Goal: Task Accomplishment & Management: Manage account settings

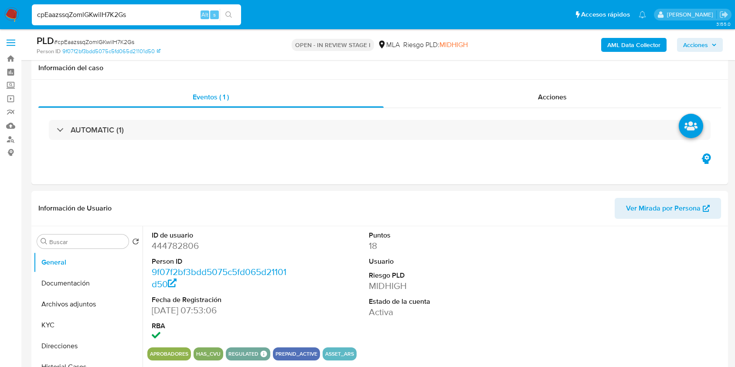
select select "10"
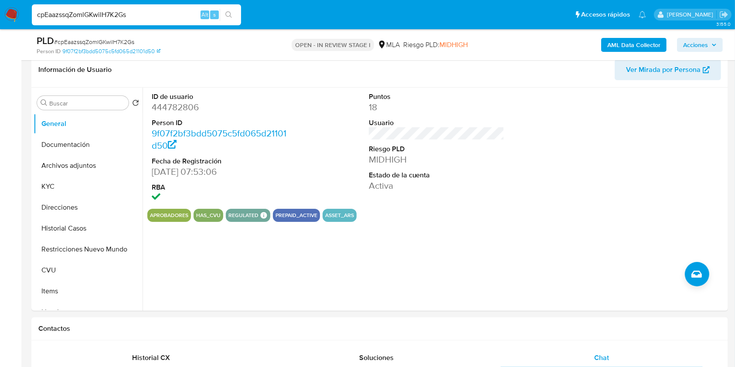
click at [141, 15] on input "cpEaazssqZomlGKwilH7K2Gs" at bounding box center [136, 14] width 209 height 11
paste input "76DuAvA3UaSNB7LUpvwGkm5L"
type input "76DuAvA3UaSNB7LUpvwGkm5L"
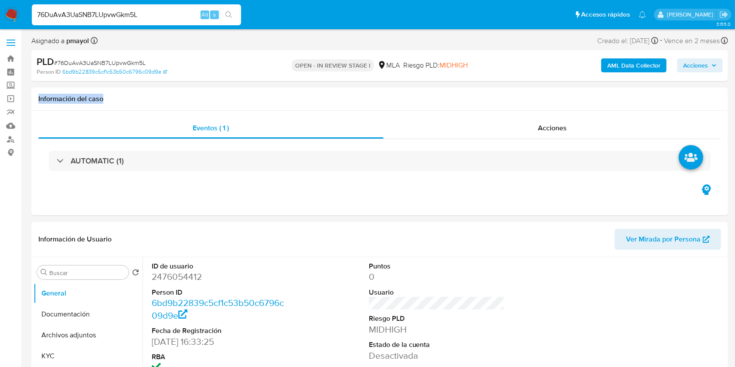
drag, startPoint x: 733, startPoint y: 63, endPoint x: 737, endPoint y: 85, distance: 21.7
select select "10"
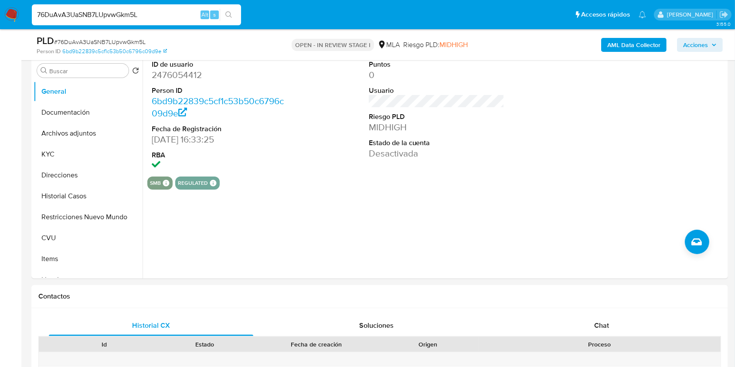
scroll to position [183, 0]
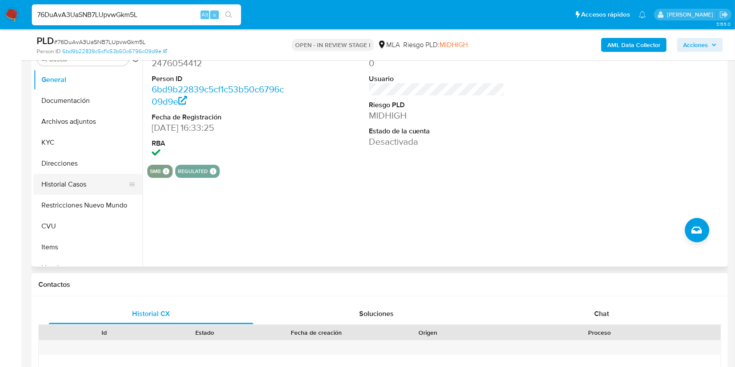
click at [89, 181] on button "Historial Casos" at bounding box center [85, 184] width 102 height 21
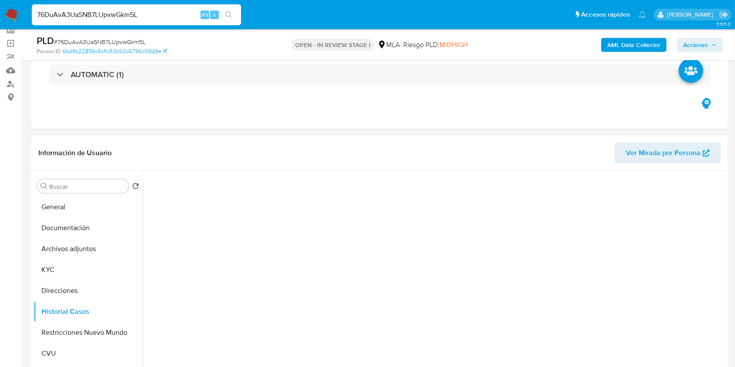
scroll to position [53, 0]
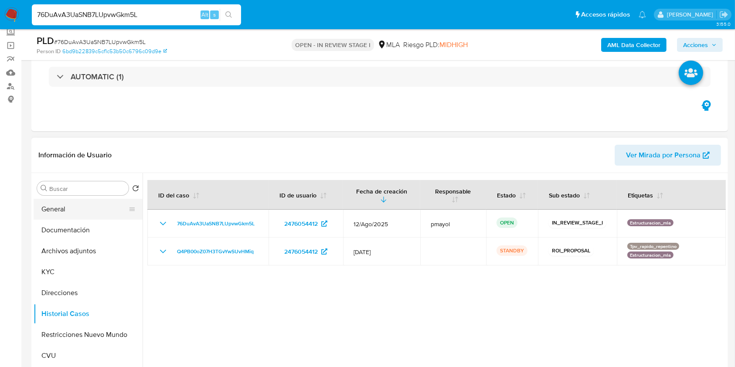
click at [82, 211] on button "General" at bounding box center [85, 209] width 102 height 21
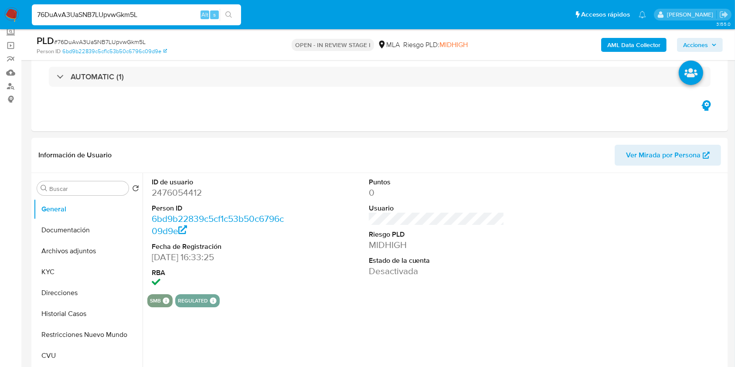
click at [173, 198] on dd "2476054412" at bounding box center [220, 193] width 136 height 12
copy dd "2476054412"
click at [158, 43] on div "PLD # 76DuAvA3UaSNB7LUpvwGkm5L" at bounding box center [150, 40] width 226 height 13
click at [96, 316] on button "Historial Casos" at bounding box center [85, 314] width 102 height 21
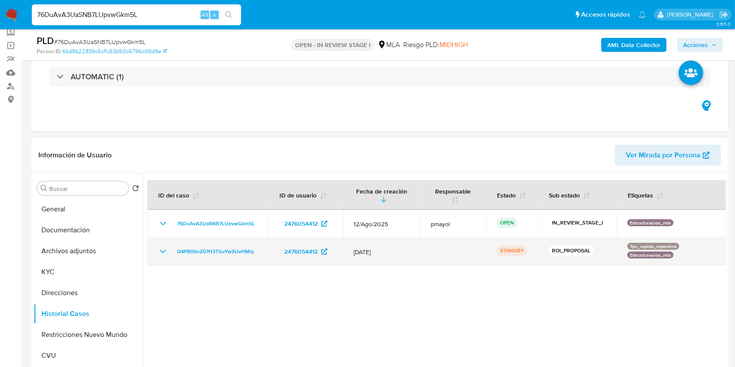
drag, startPoint x: 263, startPoint y: 249, endPoint x: 190, endPoint y: 244, distance: 73.5
click at [190, 244] on td "Q4PB00oZ07H3TGvYwSUvHMiq" at bounding box center [207, 252] width 121 height 28
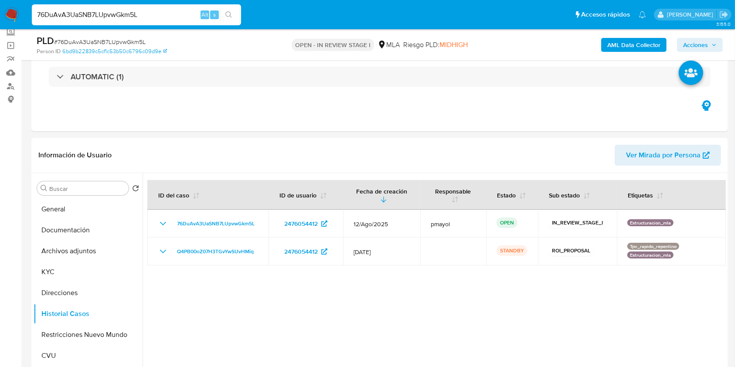
scroll to position [374, 0]
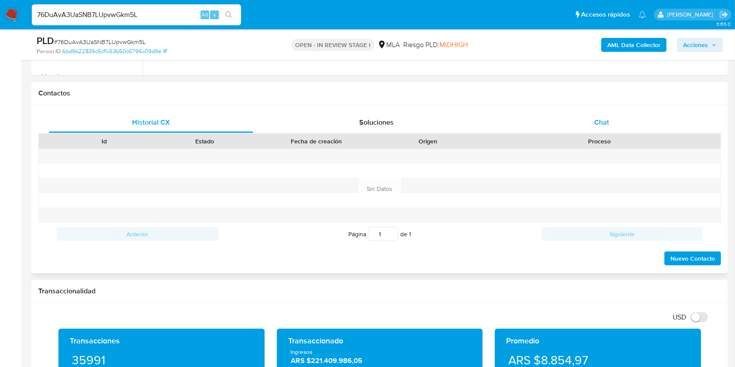
click at [605, 127] on div "Chat" at bounding box center [602, 122] width 205 height 21
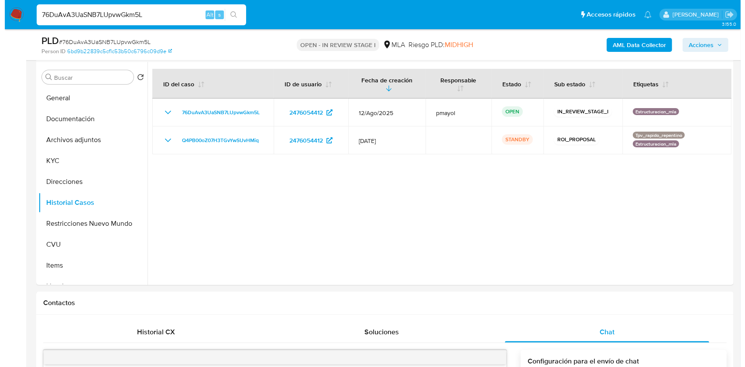
scroll to position [90, 0]
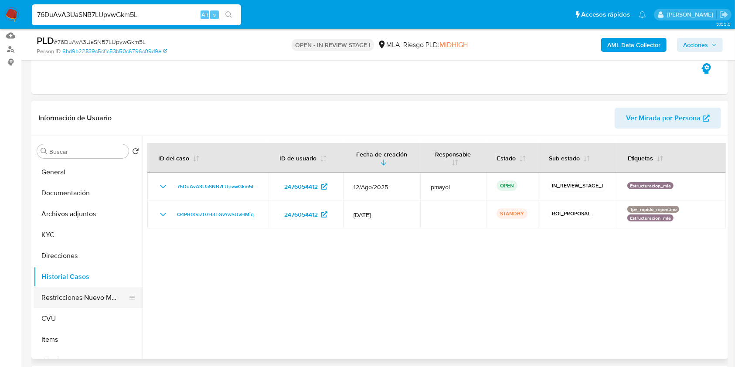
click at [60, 298] on button "Restricciones Nuevo Mundo" at bounding box center [85, 297] width 102 height 21
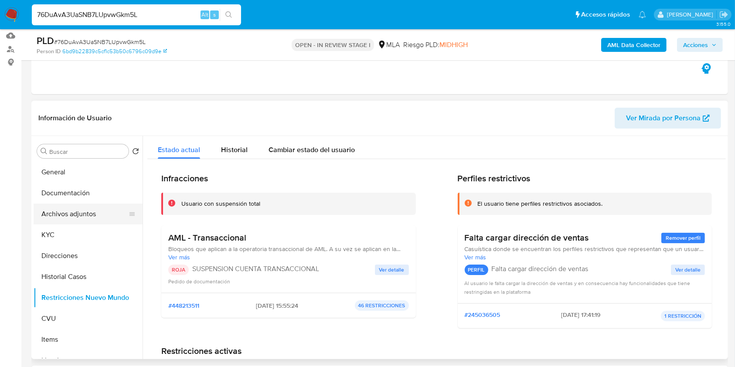
click at [92, 212] on button "Archivos adjuntos" at bounding box center [85, 214] width 102 height 21
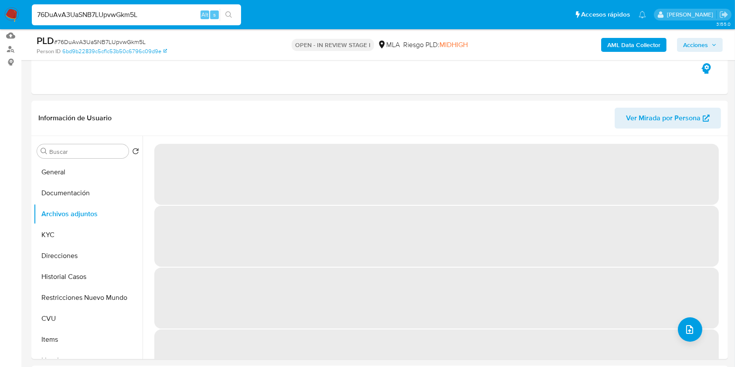
click at [619, 44] on b "AML Data Collector" at bounding box center [634, 45] width 53 height 14
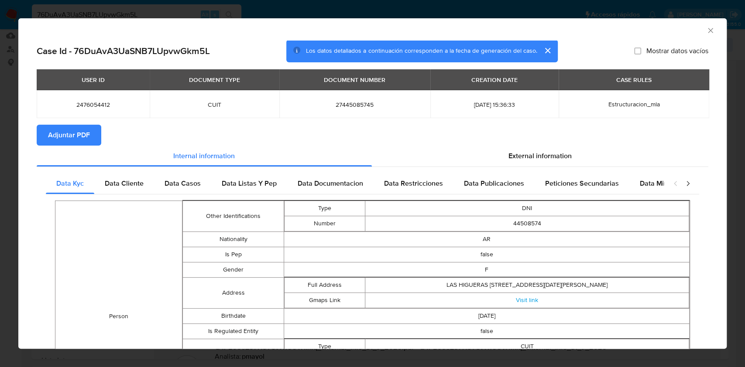
click at [91, 141] on button "Adjuntar PDF" at bounding box center [69, 135] width 65 height 21
click at [481, 150] on div "External information" at bounding box center [540, 157] width 337 height 21
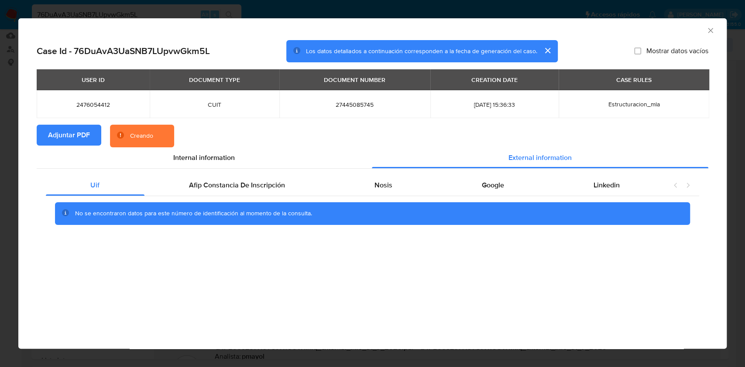
click at [711, 32] on icon "Cerrar ventana" at bounding box center [710, 30] width 9 height 9
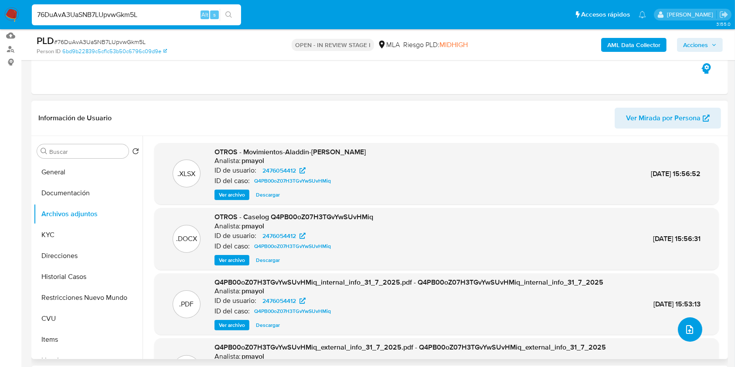
click at [693, 326] on button "upload-file" at bounding box center [690, 330] width 24 height 24
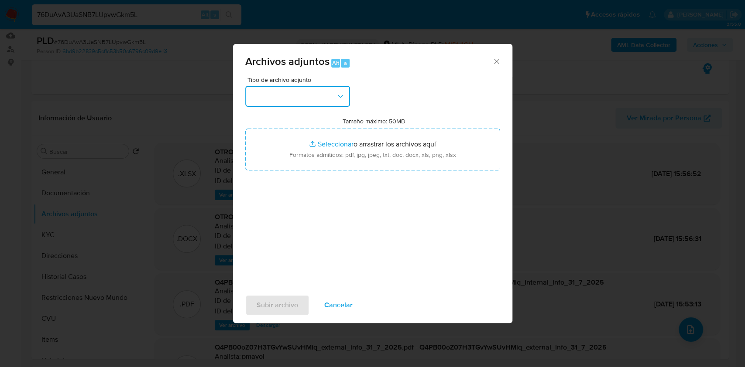
click at [291, 93] on button "button" at bounding box center [297, 96] width 105 height 21
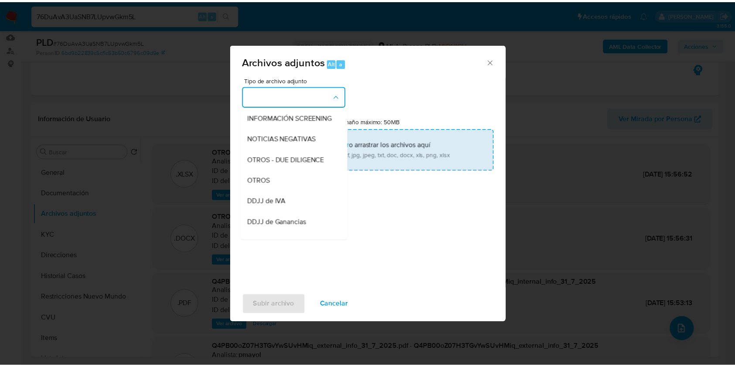
scroll to position [108, 0]
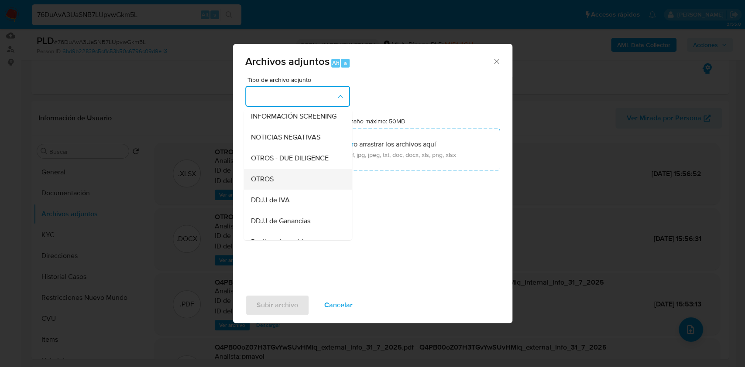
click at [288, 178] on div "OTROS" at bounding box center [294, 179] width 89 height 21
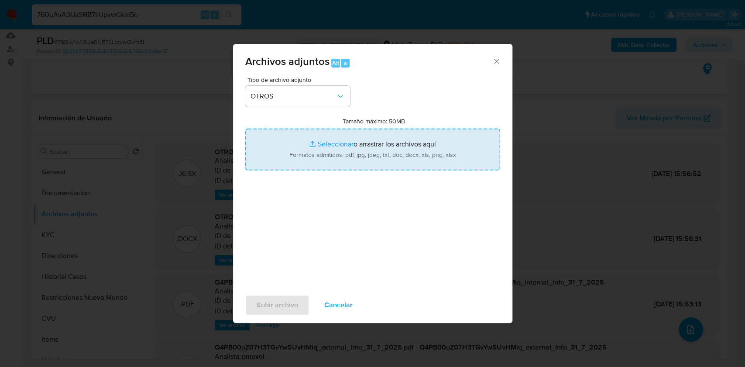
click at [315, 159] on input "Tamaño máximo: 50MB Seleccionar archivos" at bounding box center [372, 150] width 255 height 42
type input "C:\fakepath\Caselog 76DuAvA3UaSNB7LUpvwGkm5L.docx"
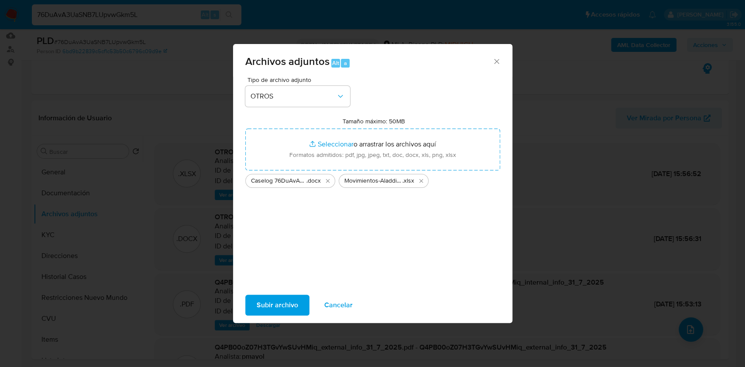
click at [258, 305] on span "Subir archivo" at bounding box center [276, 305] width 41 height 19
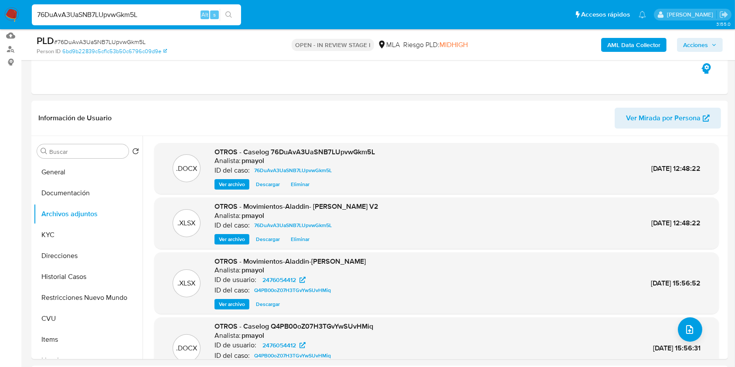
click at [688, 46] on span "Acciones" at bounding box center [696, 45] width 25 height 14
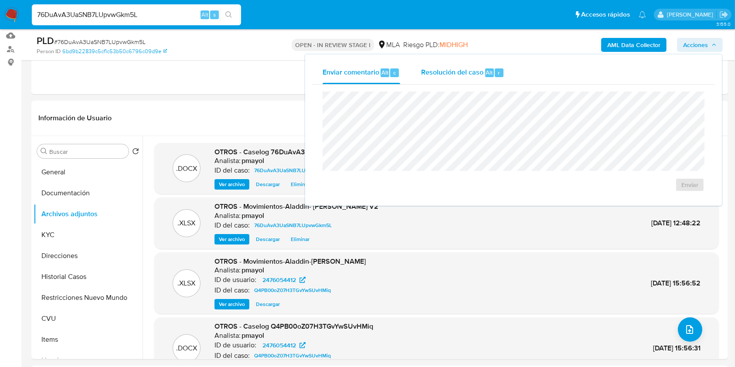
click at [431, 78] on div "Resolución del caso Alt r" at bounding box center [462, 73] width 83 height 23
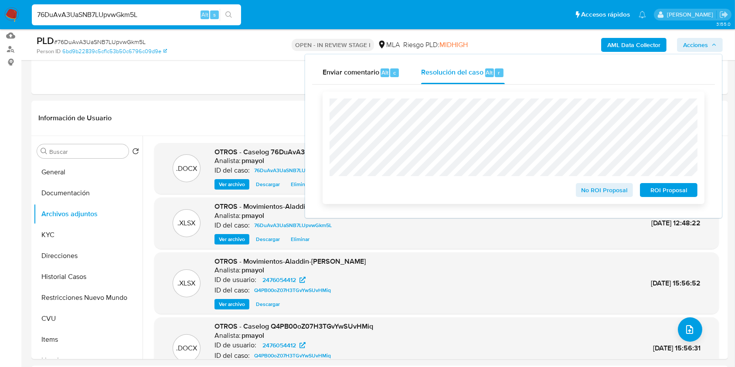
click at [659, 191] on span "ROI Proposal" at bounding box center [668, 190] width 45 height 12
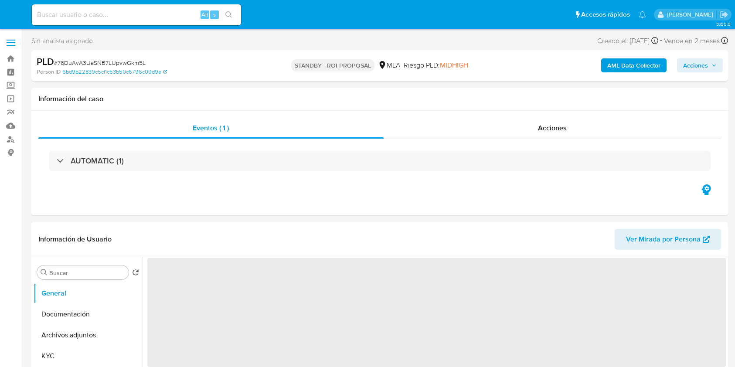
select select "10"
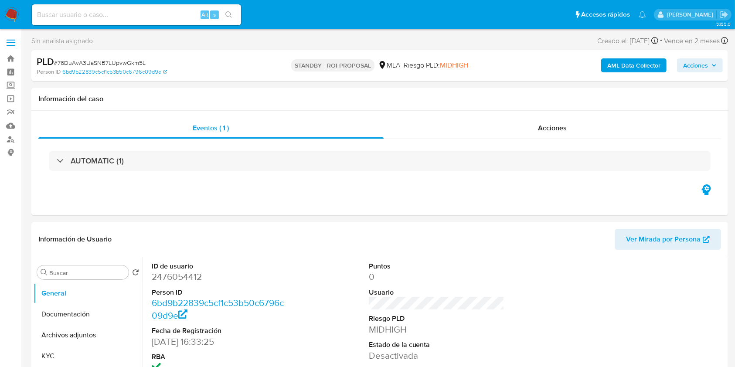
click at [157, 17] on input at bounding box center [136, 14] width 209 height 11
paste input "ST2FkgKUaFZUKynE7OlXbP45"
type input "ST2FkgKUaFZUKynE7OlXbP45"
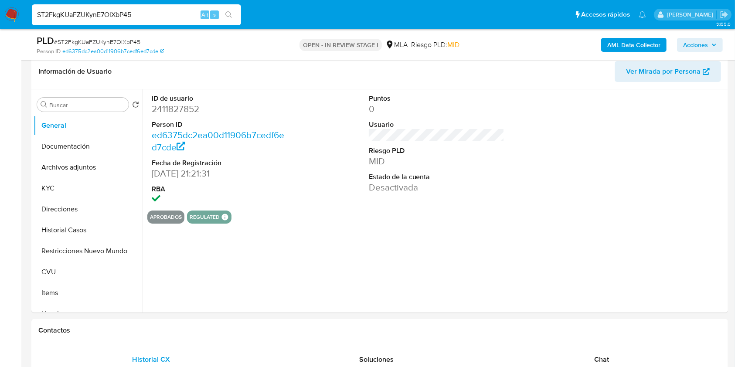
scroll to position [149, 0]
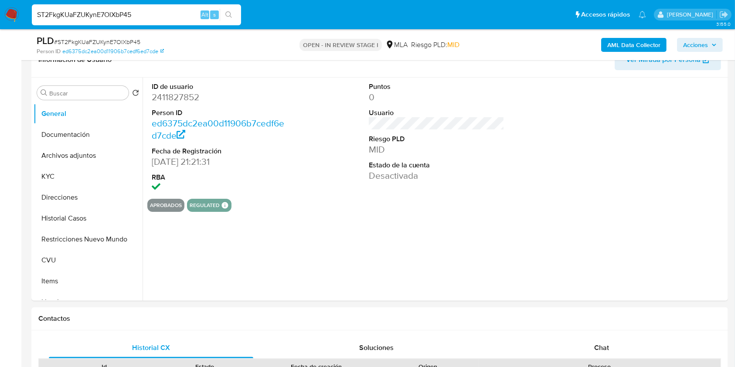
select select "10"
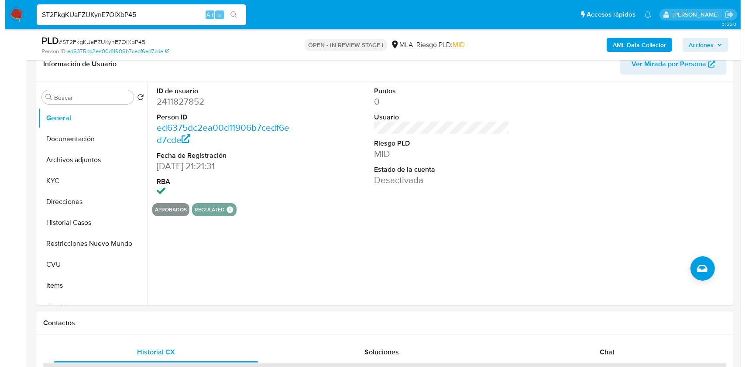
scroll to position [121, 0]
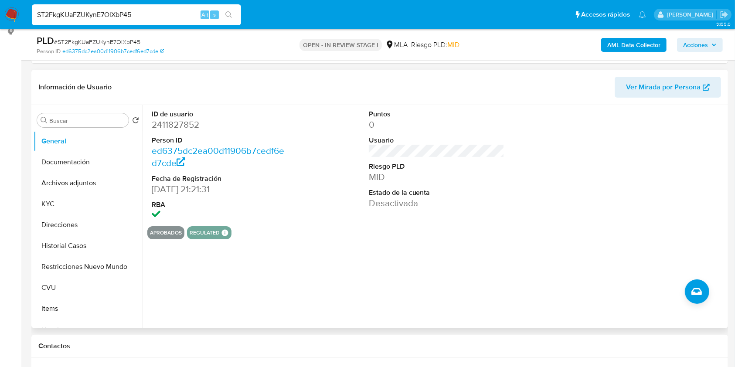
click at [170, 125] on dd "2411827852" at bounding box center [220, 125] width 136 height 12
copy dd "2411827852"
click at [63, 250] on button "Historial Casos" at bounding box center [85, 246] width 102 height 21
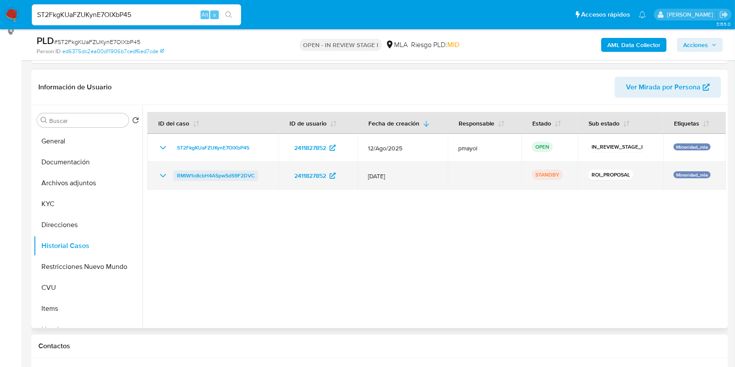
drag, startPoint x: 267, startPoint y: 178, endPoint x: 174, endPoint y: 175, distance: 92.5
click at [174, 175] on div "RMIW1o8cbH4A5pw5dS9F2DVC" at bounding box center [213, 176] width 110 height 10
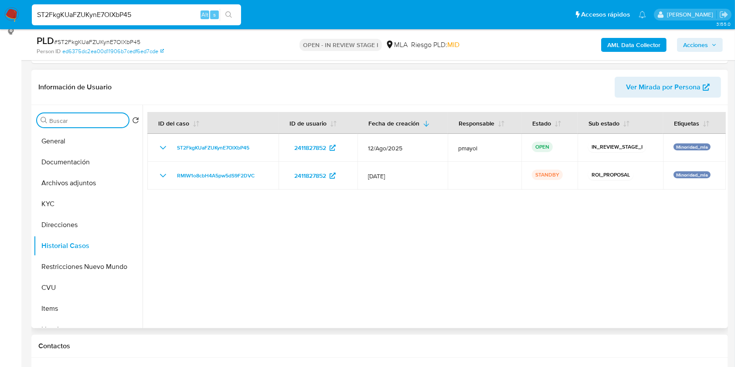
click at [77, 123] on input "Buscar" at bounding box center [87, 121] width 76 height 8
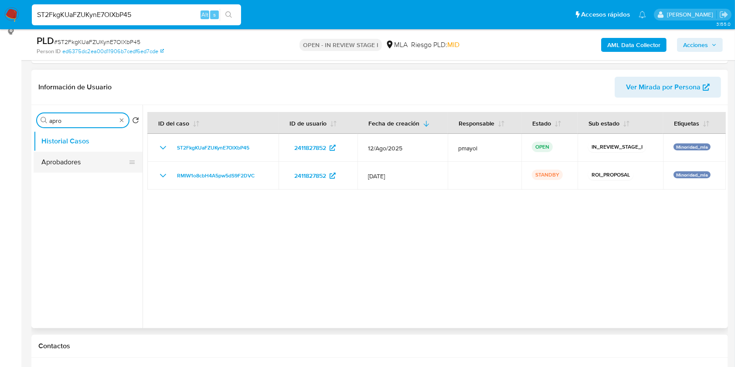
type input "apro"
click at [70, 162] on button "Aprobadores" at bounding box center [85, 162] width 102 height 21
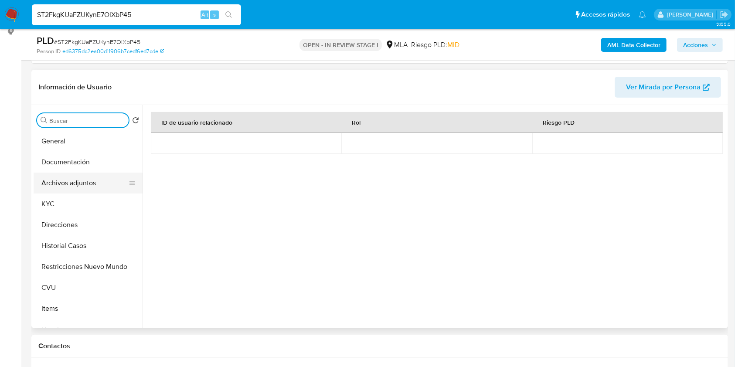
click at [91, 182] on button "Archivos adjuntos" at bounding box center [85, 183] width 102 height 21
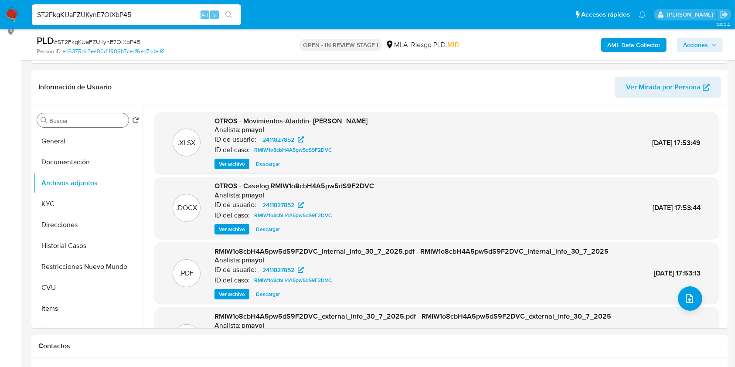
click at [635, 45] on b "AML Data Collector" at bounding box center [634, 45] width 53 height 14
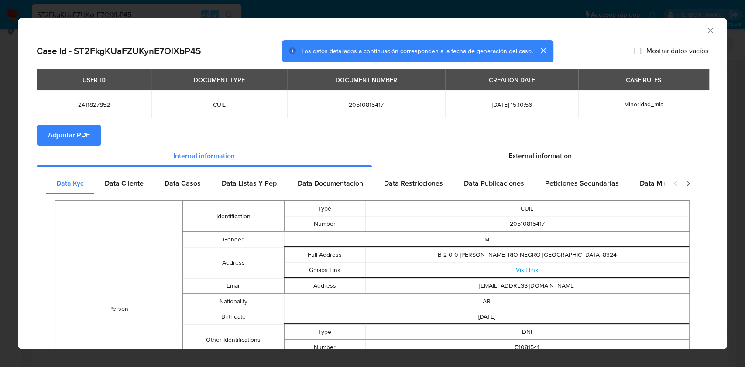
click at [79, 136] on span "Adjuntar PDF" at bounding box center [69, 135] width 42 height 19
click at [706, 31] on icon "Cerrar ventana" at bounding box center [710, 30] width 9 height 9
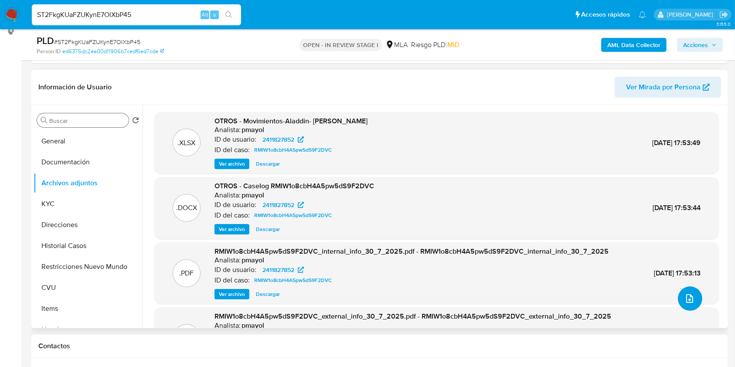
click at [686, 294] on icon "upload-file" at bounding box center [690, 299] width 10 height 10
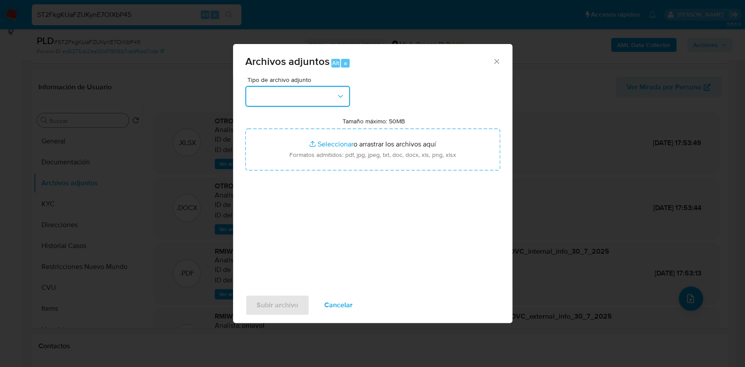
click at [318, 96] on button "button" at bounding box center [297, 96] width 105 height 21
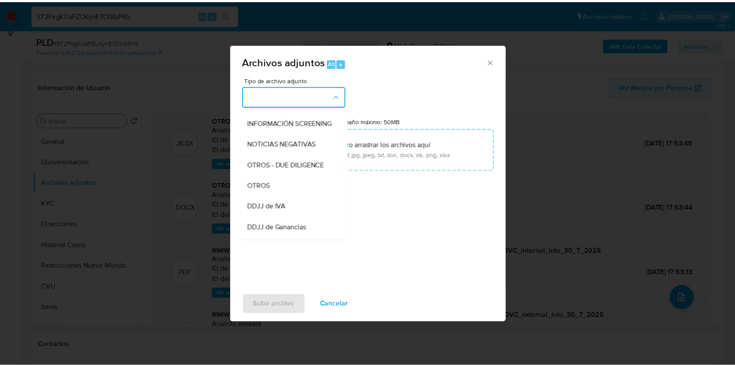
scroll to position [120, 0]
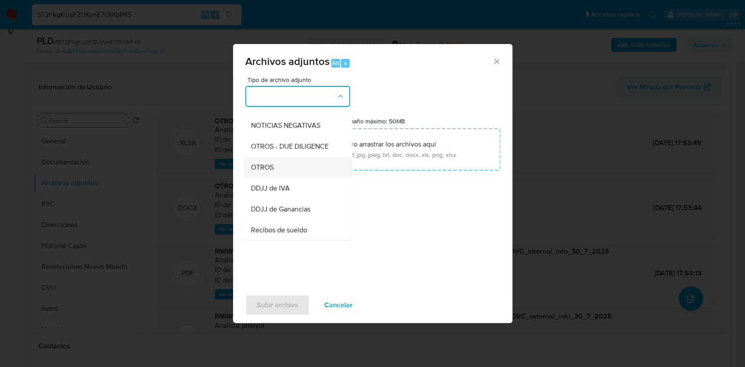
click at [294, 178] on div "OTROS" at bounding box center [294, 167] width 89 height 21
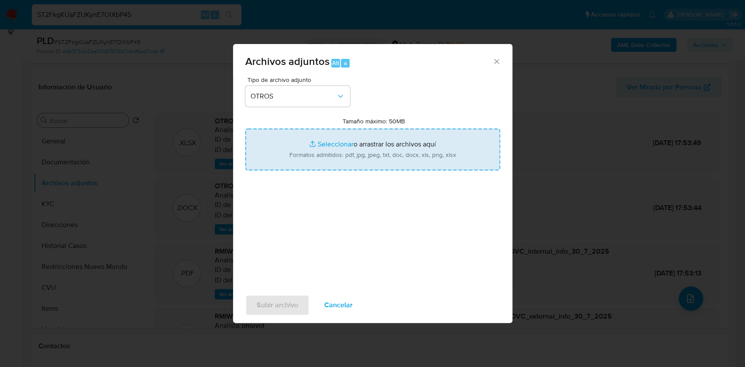
click at [389, 142] on input "Tamaño máximo: 50MB Seleccionar archivos" at bounding box center [372, 150] width 255 height 42
type input "C:\fakepath\Caselog ST2FkgKUaFZUKynE7OlXbP45.docx"
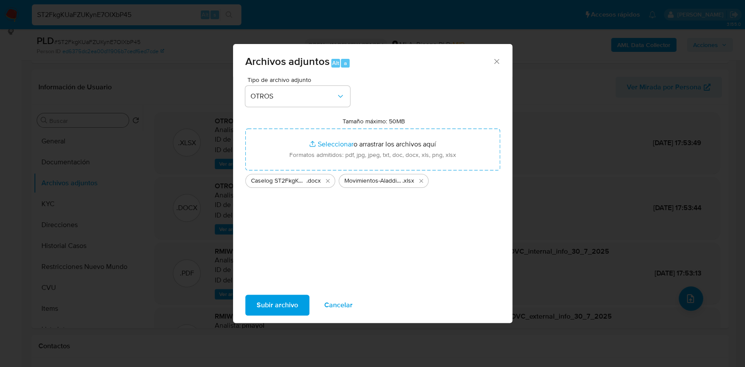
click at [279, 303] on span "Subir archivo" at bounding box center [276, 305] width 41 height 19
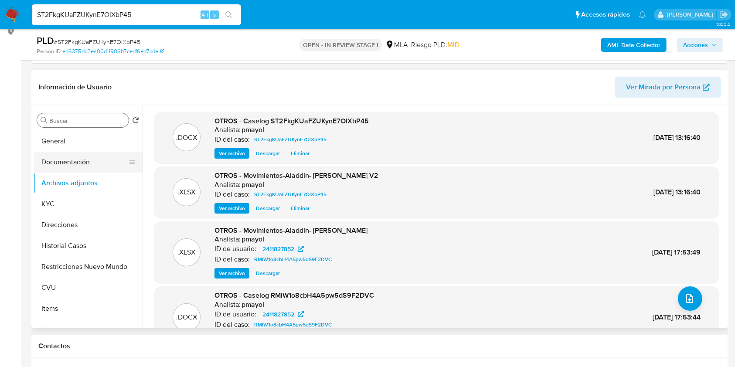
click at [96, 161] on button "Documentación" at bounding box center [85, 162] width 102 height 21
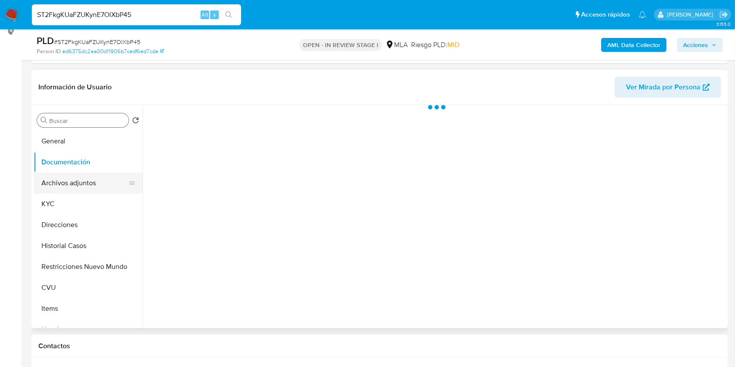
click at [80, 182] on button "Archivos adjuntos" at bounding box center [85, 183] width 102 height 21
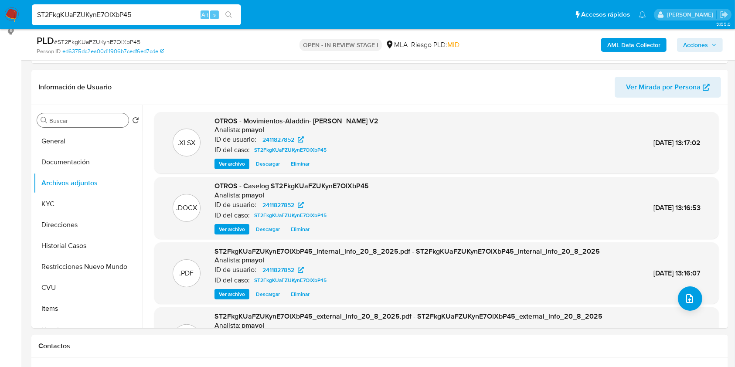
click at [697, 47] on span "Acciones" at bounding box center [696, 45] width 25 height 14
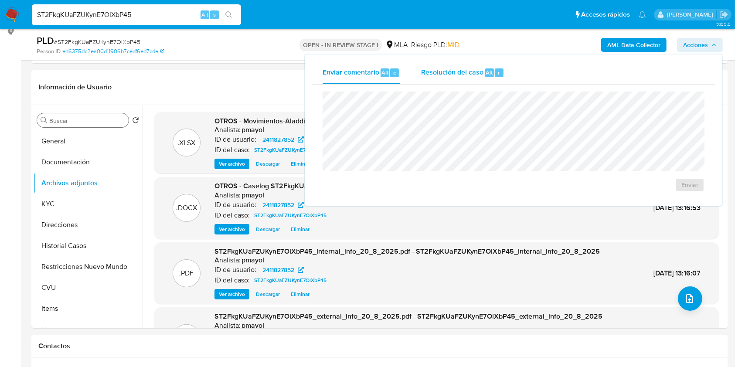
click at [458, 68] on span "Resolución del caso" at bounding box center [452, 72] width 62 height 10
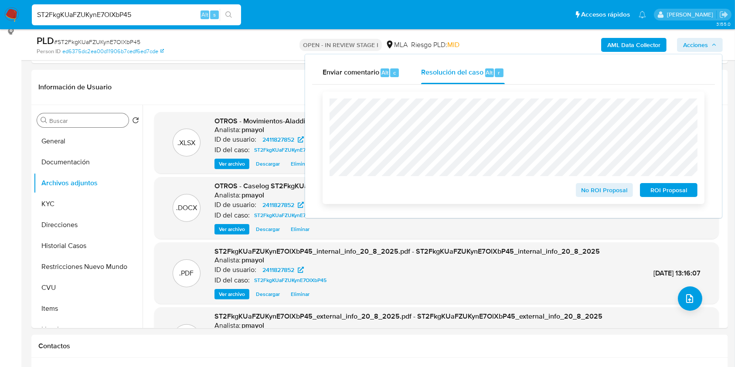
click at [678, 191] on span "ROI Proposal" at bounding box center [668, 190] width 45 height 12
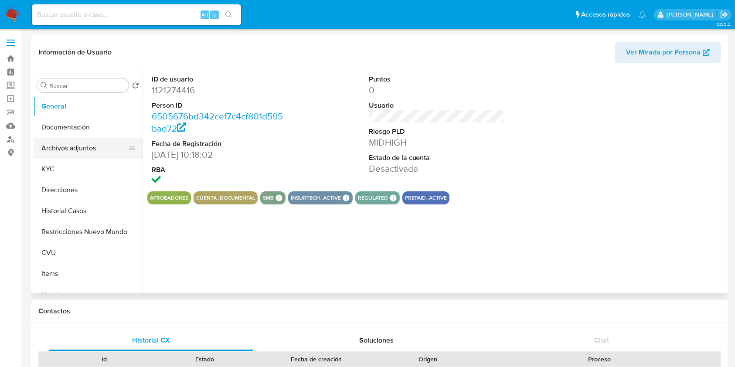
select select "10"
click at [71, 204] on button "Historial Casos" at bounding box center [85, 211] width 102 height 21
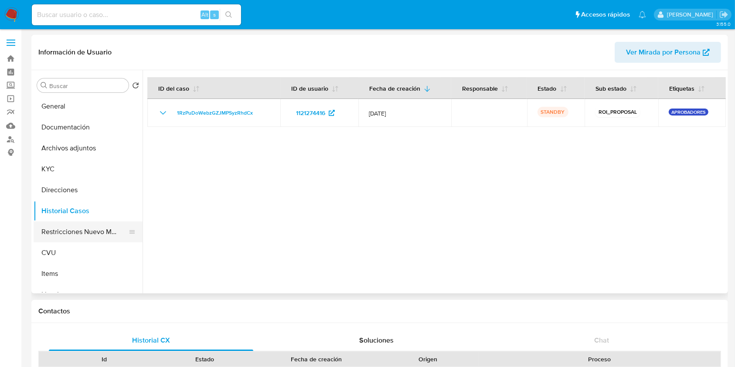
click at [92, 229] on button "Restricciones Nuevo Mundo" at bounding box center [85, 232] width 102 height 21
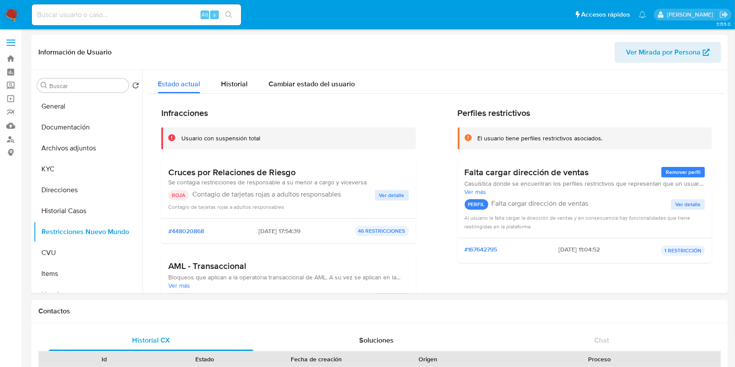
drag, startPoint x: 726, startPoint y: 97, endPoint x: 733, endPoint y: 148, distance: 51.0
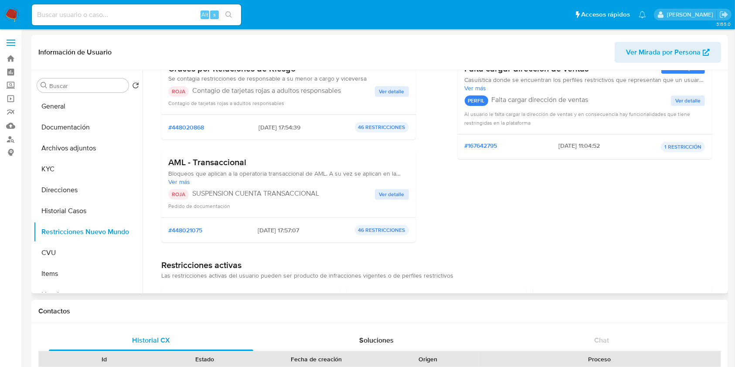
scroll to position [83, 0]
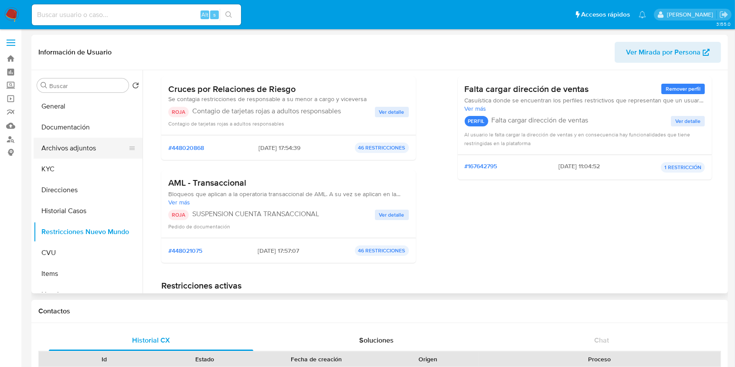
click at [79, 139] on button "Archivos adjuntos" at bounding box center [85, 148] width 102 height 21
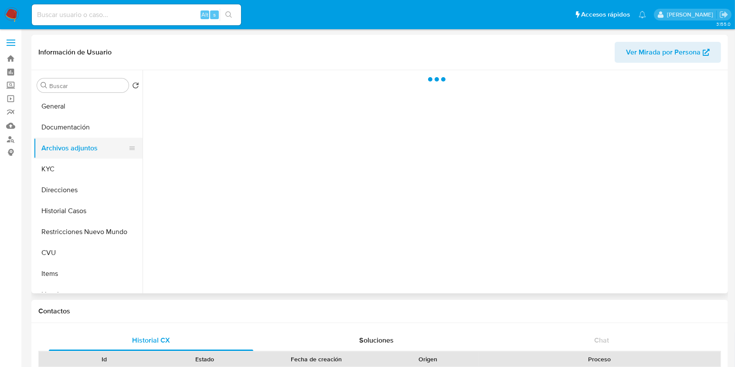
scroll to position [0, 0]
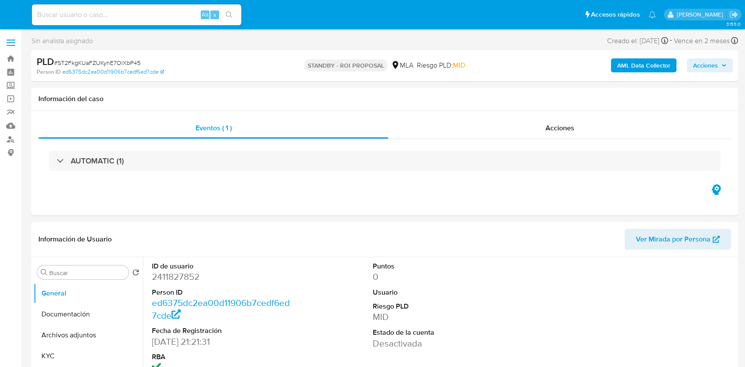
select select "10"
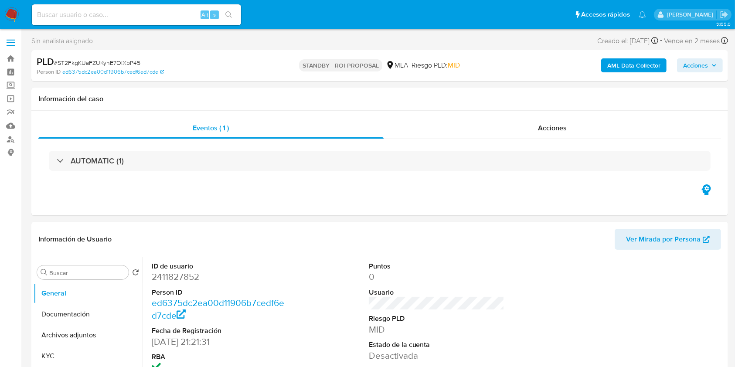
click at [163, 16] on input at bounding box center [136, 14] width 209 height 11
paste input "AyzsvNM8O1NRkoD556xAZB93"
type input "AyzsvNM8O1NRkoD556xAZB93"
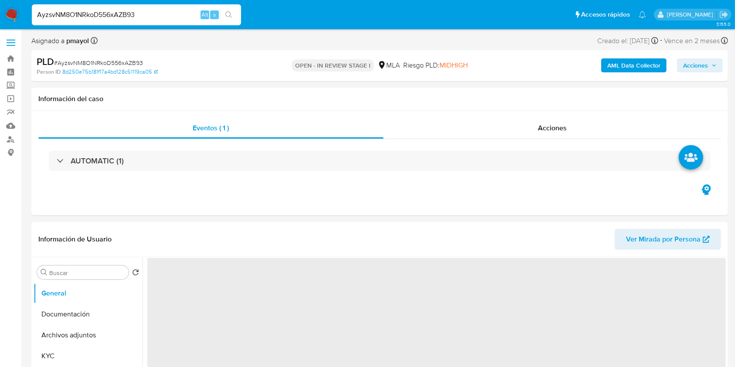
select select "10"
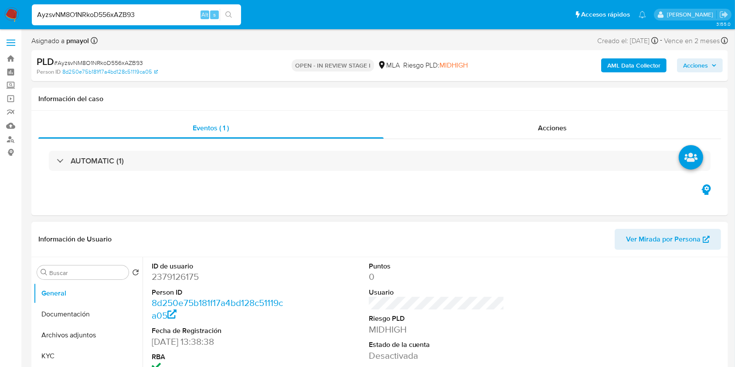
click at [181, 285] on dl "ID de usuario 2379126175 Person ID 8d250e75b181f17a4bd128c51119ca05 Fecha de Re…" at bounding box center [220, 318] width 136 height 113
click at [178, 275] on dd "2379126175" at bounding box center [220, 277] width 136 height 12
copy dd "2379126175"
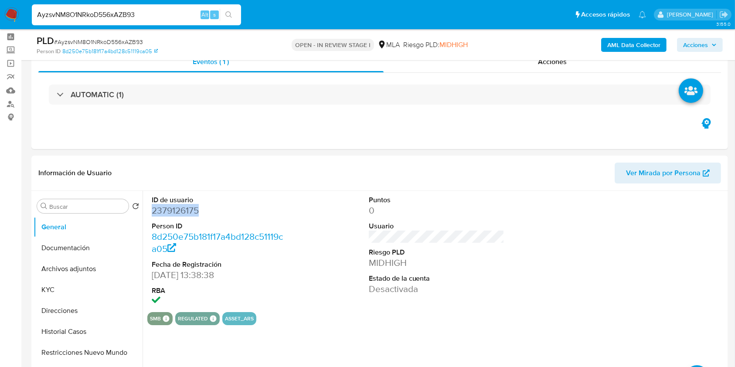
scroll to position [54, 0]
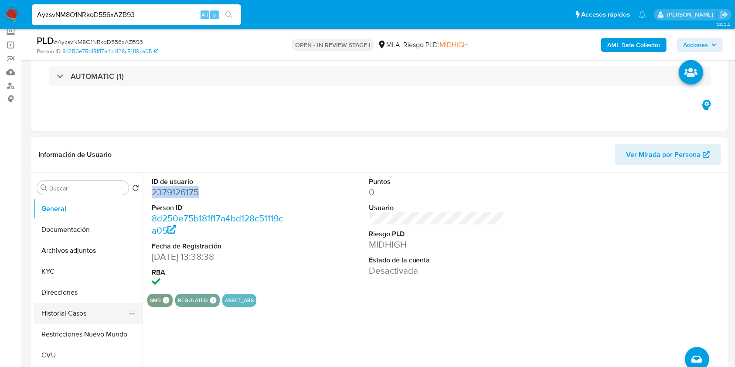
click at [81, 313] on button "Historial Casos" at bounding box center [85, 313] width 102 height 21
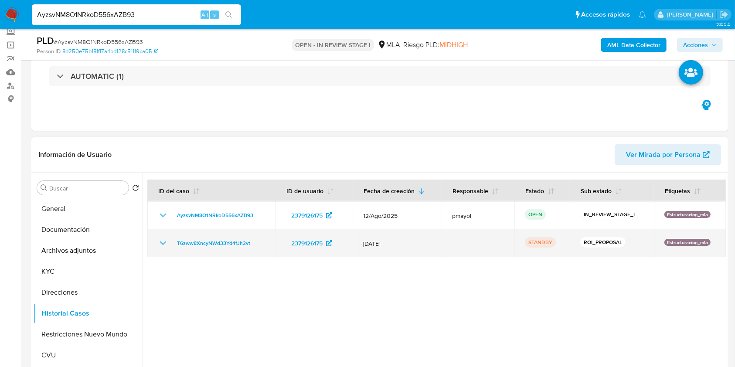
drag, startPoint x: 256, startPoint y: 246, endPoint x: 173, endPoint y: 246, distance: 82.9
click at [173, 246] on div "T6zww8XncyNWd33Yd4fJh2vt" at bounding box center [211, 243] width 107 height 10
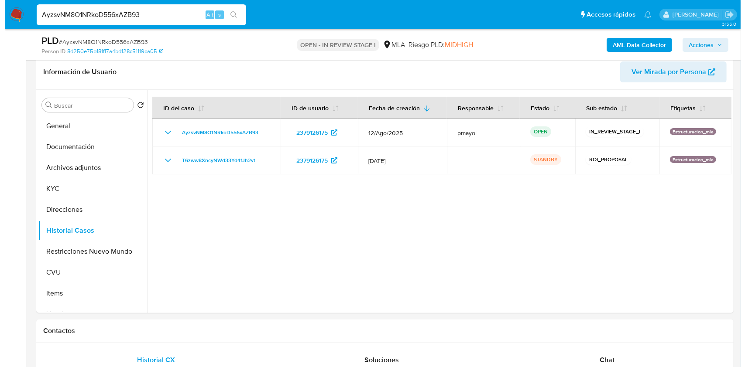
scroll to position [150, 0]
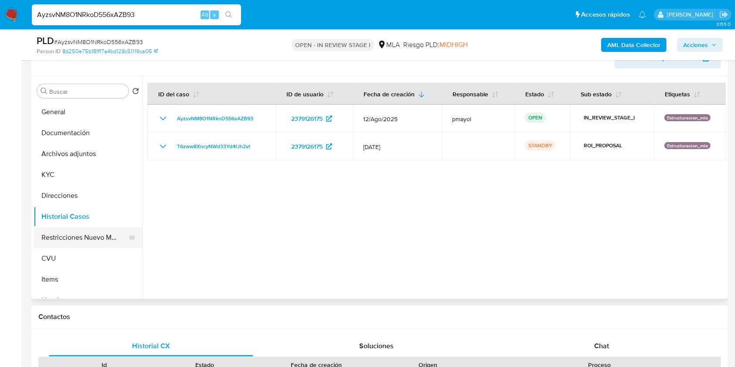
click at [70, 234] on button "Restricciones Nuevo Mundo" at bounding box center [85, 237] width 102 height 21
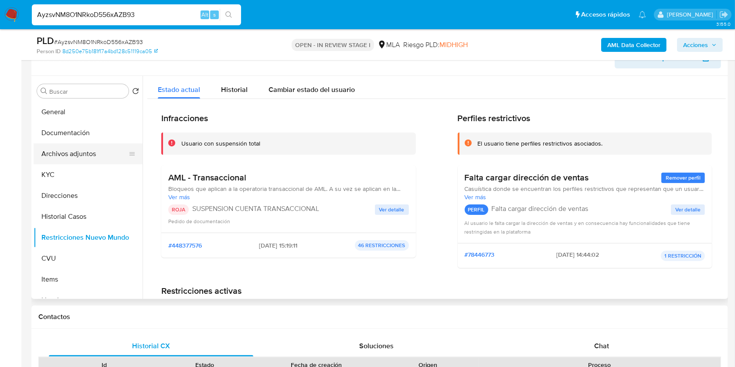
click at [94, 148] on button "Archivos adjuntos" at bounding box center [85, 154] width 102 height 21
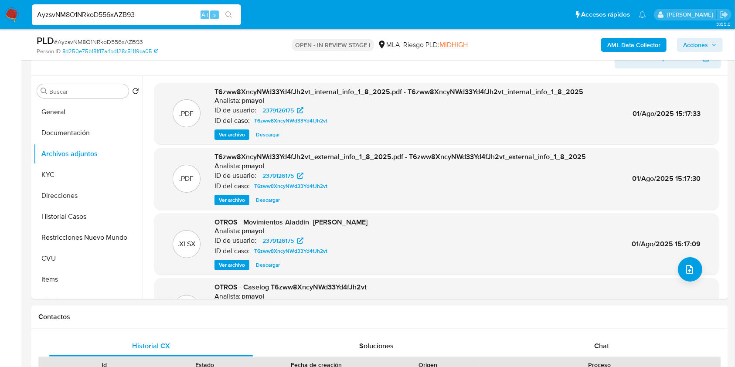
click at [643, 44] on b "AML Data Collector" at bounding box center [634, 45] width 53 height 14
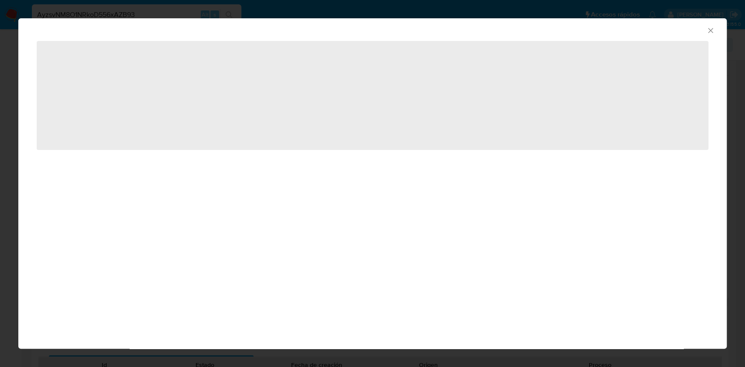
click at [709, 28] on icon "Cerrar ventana" at bounding box center [710, 30] width 9 height 9
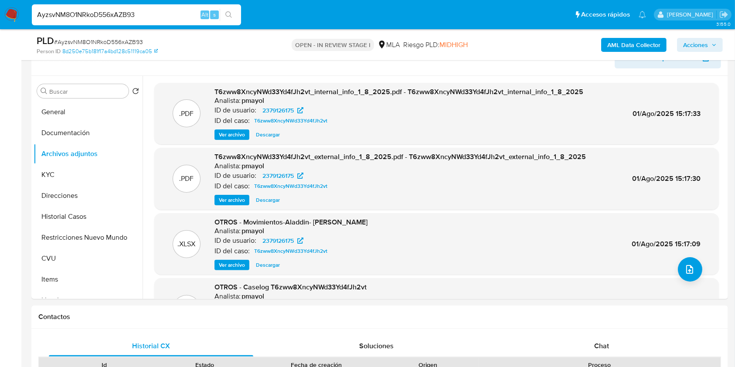
click at [636, 46] on b "AML Data Collector" at bounding box center [634, 45] width 53 height 14
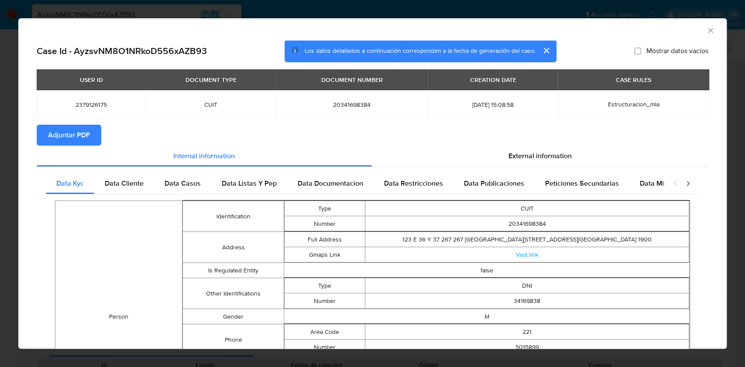
click at [55, 135] on span "Adjuntar PDF" at bounding box center [69, 135] width 42 height 19
drag, startPoint x: 486, startPoint y: 155, endPoint x: 422, endPoint y: 127, distance: 69.7
click at [422, 127] on section "Adjuntar PDF" at bounding box center [372, 135] width 671 height 21
click at [706, 30] on icon "Cerrar ventana" at bounding box center [710, 30] width 9 height 9
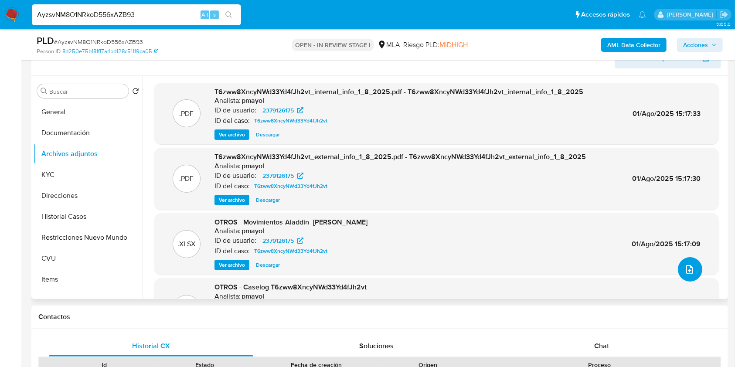
click at [692, 276] on button "upload-file" at bounding box center [690, 269] width 24 height 24
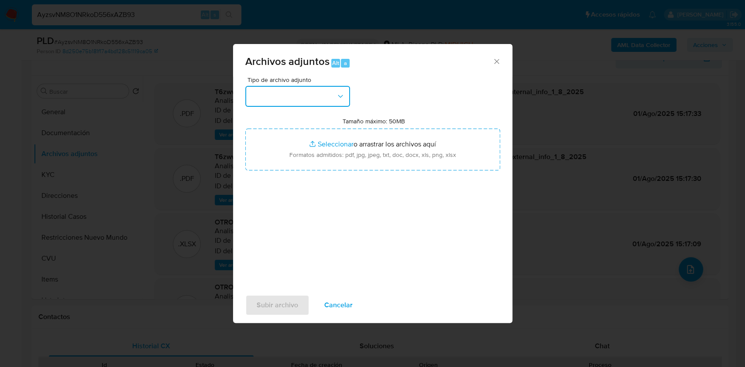
click at [325, 97] on button "button" at bounding box center [297, 96] width 105 height 21
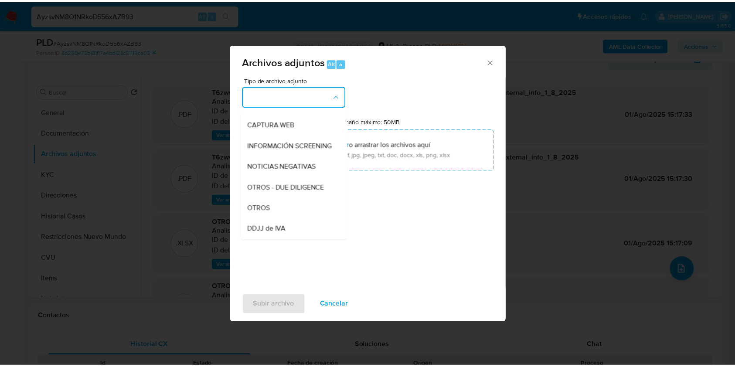
scroll to position [97, 0]
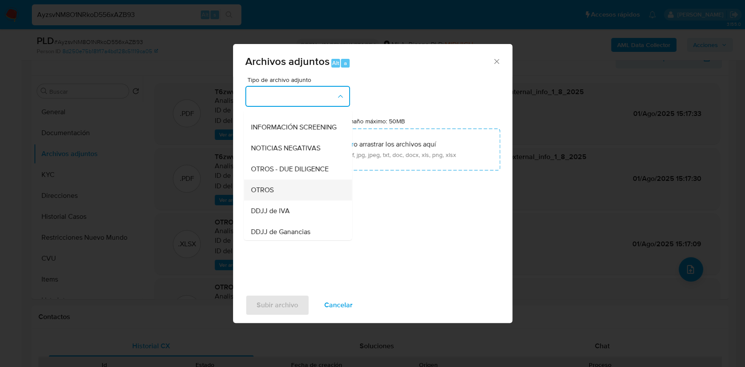
click at [270, 191] on div "OTROS" at bounding box center [294, 190] width 89 height 21
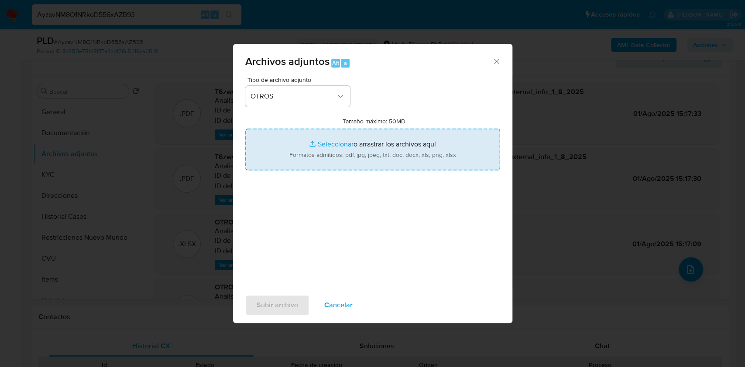
click at [345, 150] on input "Tamaño máximo: 50MB Seleccionar archivos" at bounding box center [372, 150] width 255 height 42
type input "C:\fakepath\Caselog AyzsvNM8O1NRkoD556xAZB93.docx"
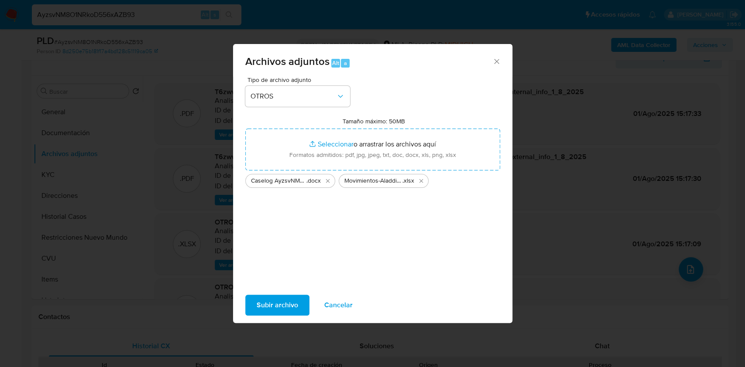
click at [273, 304] on span "Subir archivo" at bounding box center [276, 305] width 41 height 19
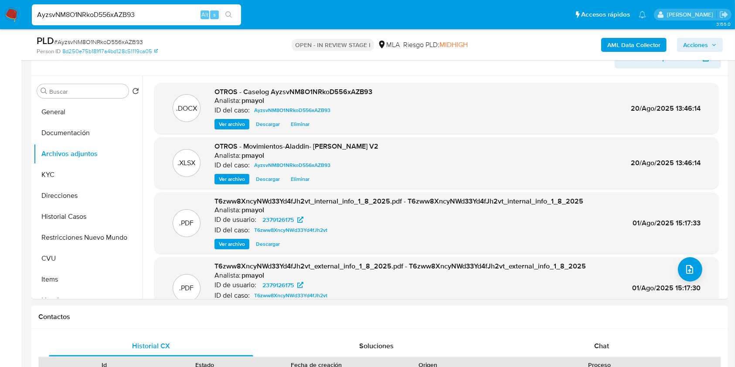
click at [701, 45] on span "Acciones" at bounding box center [696, 45] width 25 height 14
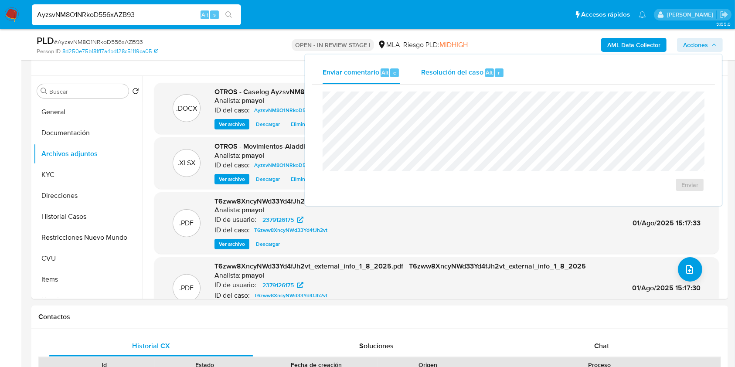
click at [462, 70] on span "Resolución del caso" at bounding box center [452, 72] width 62 height 10
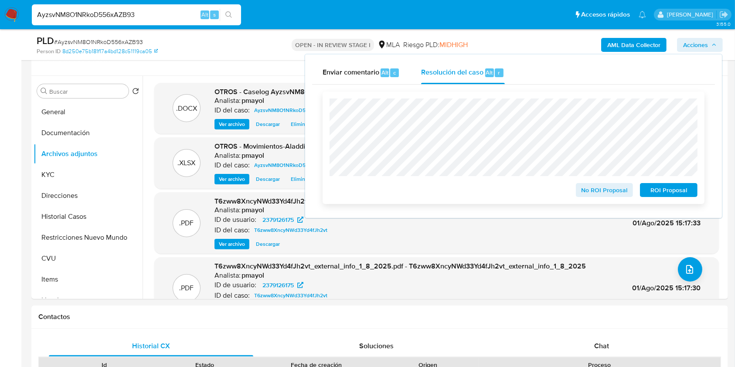
click at [660, 186] on span "ROI Proposal" at bounding box center [668, 190] width 45 height 12
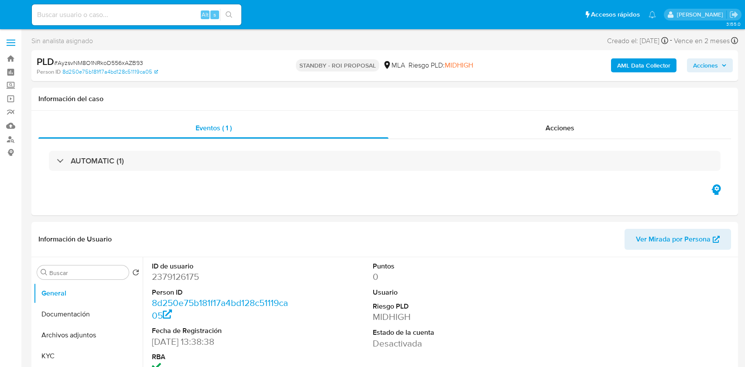
select select "10"
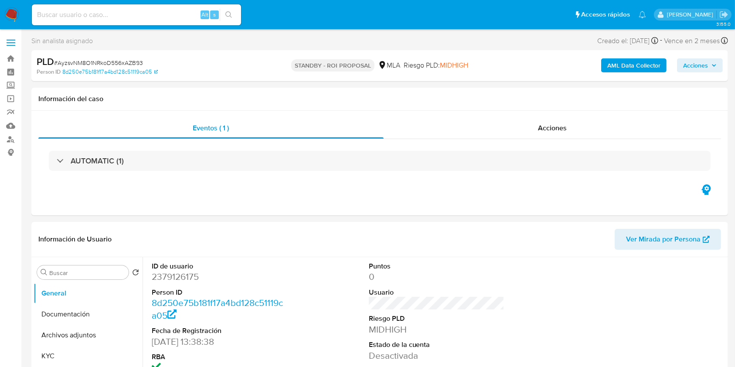
click at [155, 8] on div "Alt s" at bounding box center [136, 14] width 209 height 21
click at [155, 14] on input at bounding box center [136, 14] width 209 height 11
paste input "37aUR2dbi2XWIWYZoYMUWdAa"
type input "37aUR2dbi2XWIWYZoYMUWdAa"
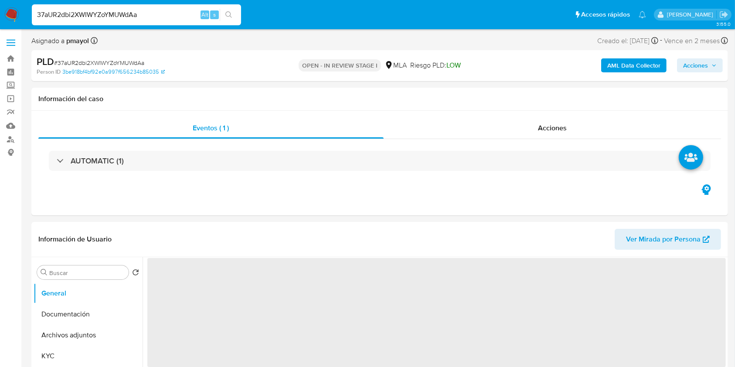
select select "10"
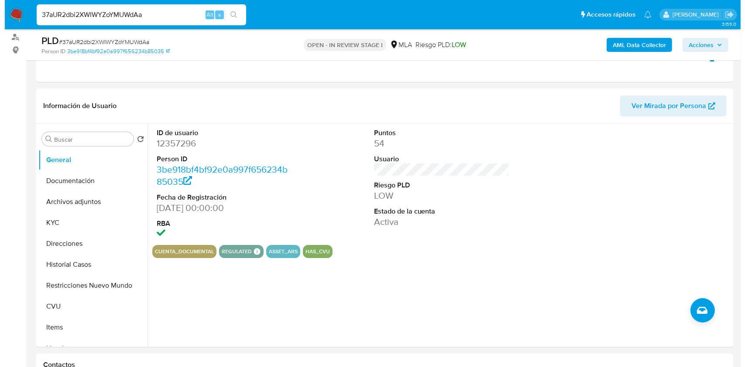
scroll to position [106, 0]
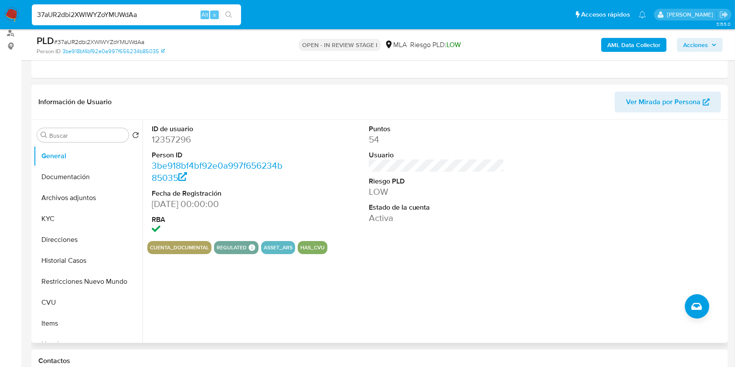
click at [169, 137] on dd "12357296" at bounding box center [220, 139] width 136 height 12
copy dd "12357296"
click at [58, 269] on button "Historial Casos" at bounding box center [85, 260] width 102 height 21
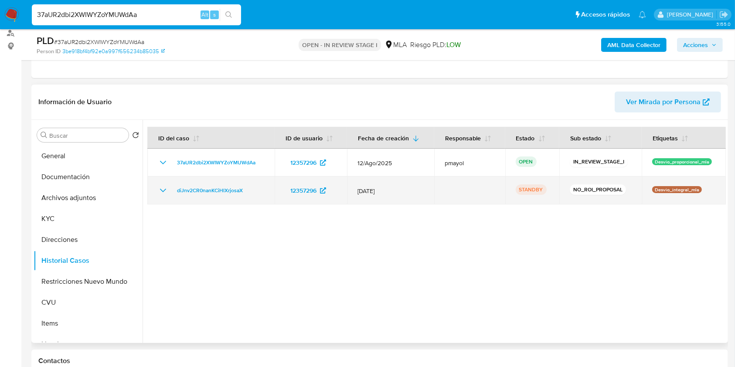
drag, startPoint x: 258, startPoint y: 193, endPoint x: 172, endPoint y: 190, distance: 86.0
click at [172, 190] on div "diJnv2CR0nanKCiHlXrjosaX" at bounding box center [211, 190] width 106 height 10
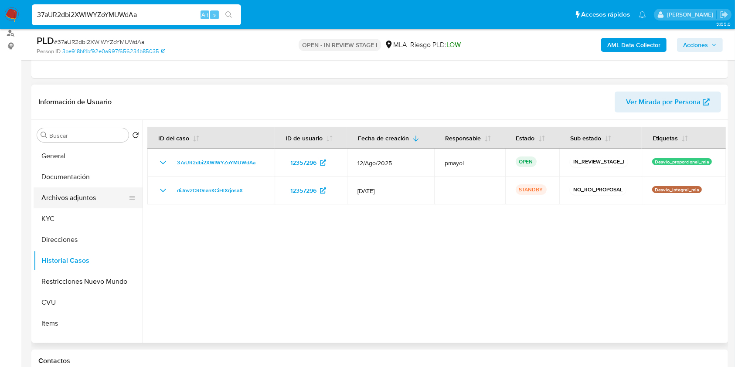
click at [84, 204] on button "Archivos adjuntos" at bounding box center [85, 198] width 102 height 21
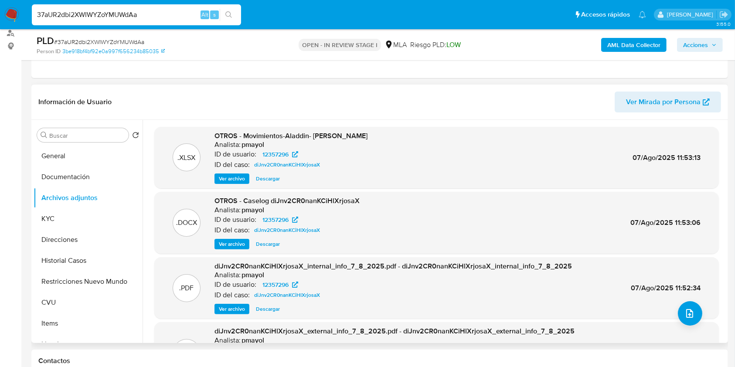
click at [697, 322] on div ".PDF diJnv2CR0nanKCiHlXrjosaX_external_info_7_8_2025.pdf - diJnv2CR0nanKCiHlXrj…" at bounding box center [436, 353] width 565 height 62
click at [635, 44] on b "AML Data Collector" at bounding box center [634, 45] width 53 height 14
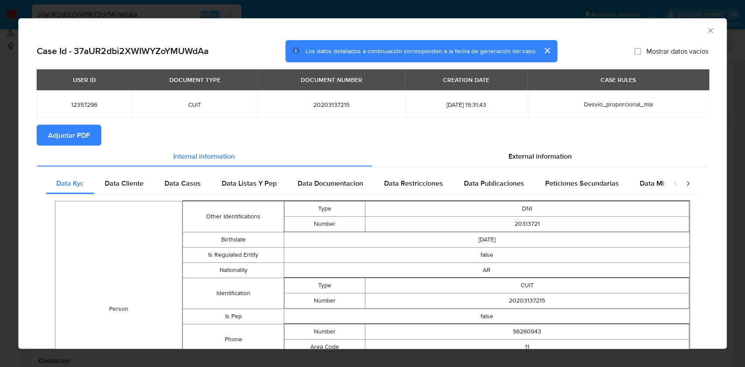
click at [89, 126] on span "Adjuntar PDF" at bounding box center [69, 135] width 42 height 19
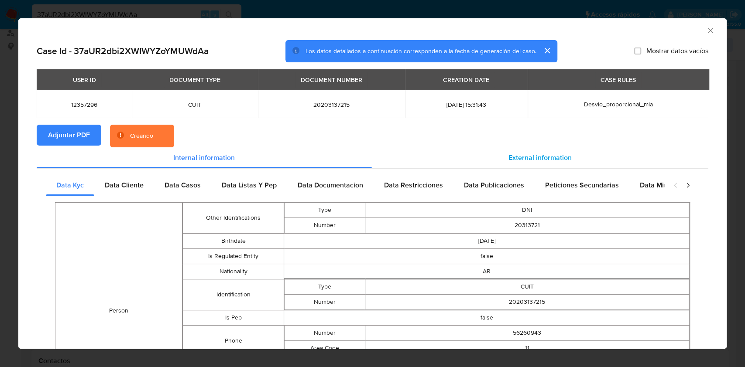
click at [509, 158] on span "External information" at bounding box center [539, 158] width 63 height 10
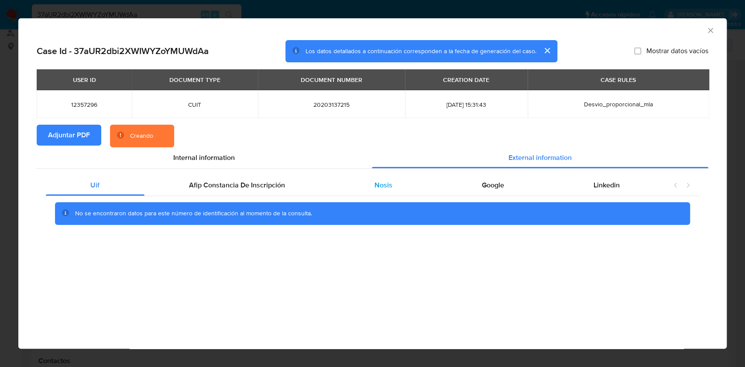
click at [394, 193] on div "Nosis" at bounding box center [383, 185] width 107 height 21
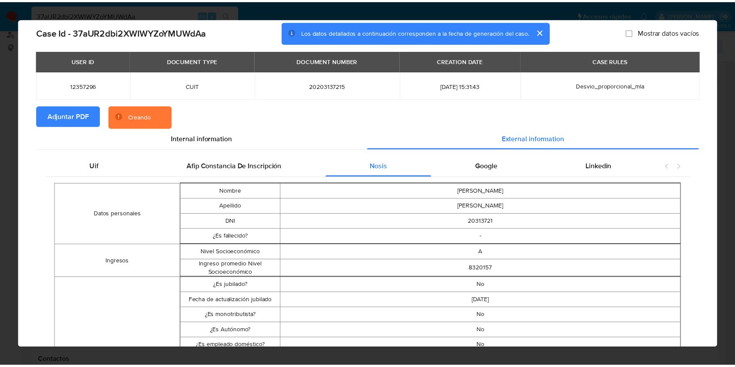
scroll to position [0, 0]
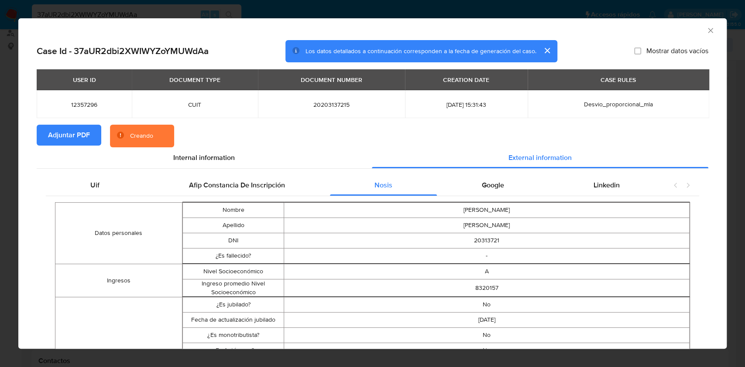
click at [706, 29] on icon "Cerrar ventana" at bounding box center [710, 30] width 9 height 9
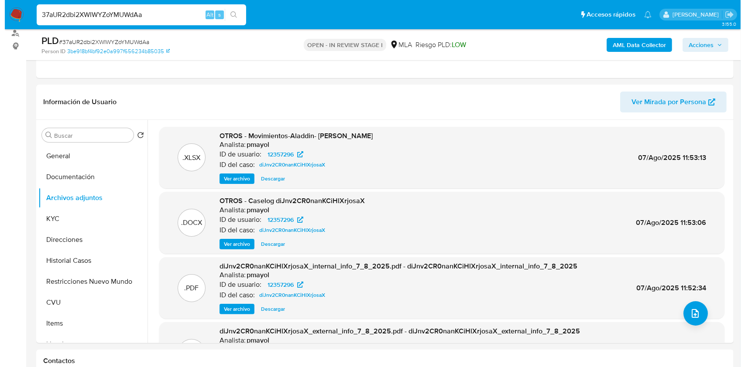
scroll to position [147, 0]
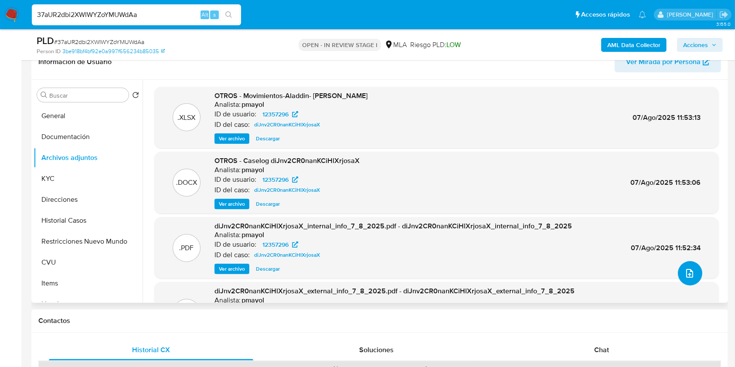
click at [685, 273] on icon "upload-file" at bounding box center [690, 273] width 10 height 10
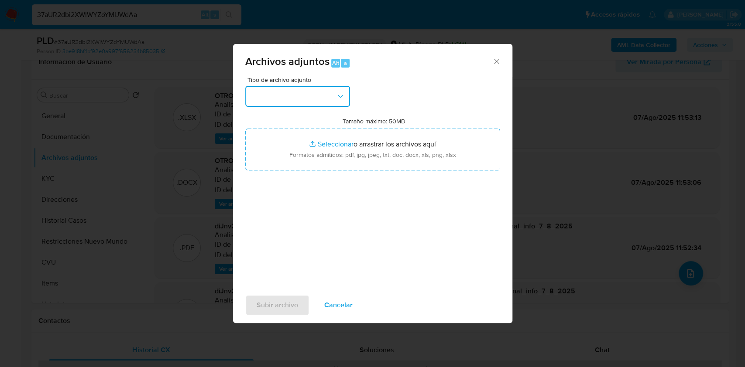
click at [332, 96] on button "button" at bounding box center [297, 96] width 105 height 21
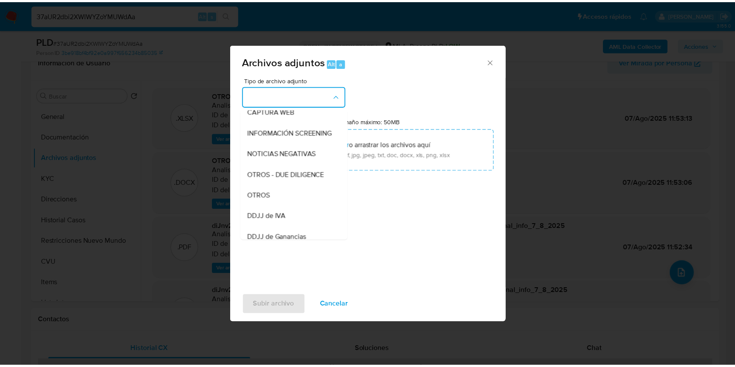
scroll to position [99, 0]
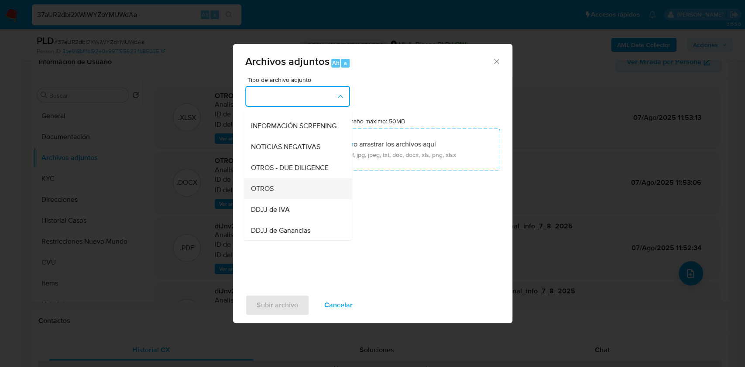
click at [280, 199] on div "OTROS" at bounding box center [294, 188] width 89 height 21
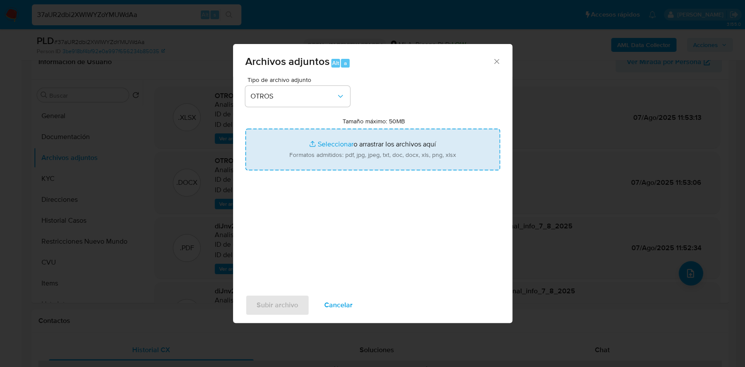
click at [314, 147] on input "Tamaño máximo: 50MB Seleccionar archivos" at bounding box center [372, 150] width 255 height 42
type input "C:\fakepath\Caselog 37aUR2dbi2XWIWYZoYMUWdAa.docx"
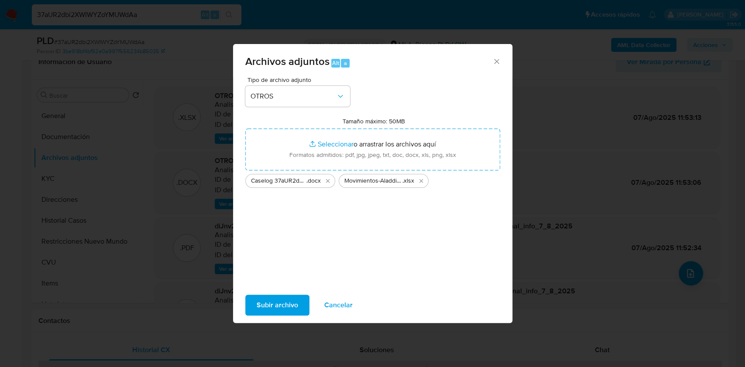
click at [283, 300] on span "Subir archivo" at bounding box center [276, 305] width 41 height 19
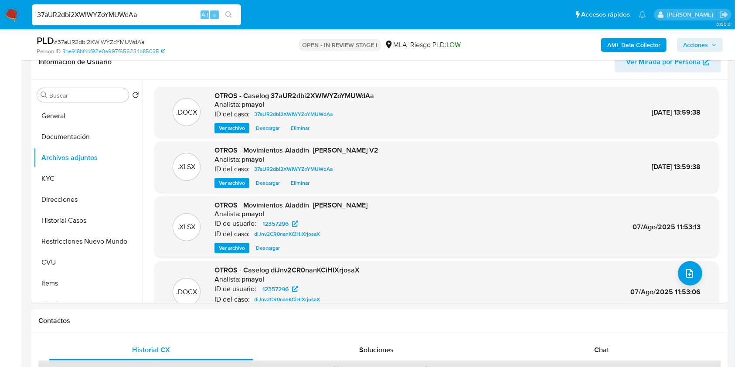
click at [696, 47] on span "Acciones" at bounding box center [696, 45] width 25 height 14
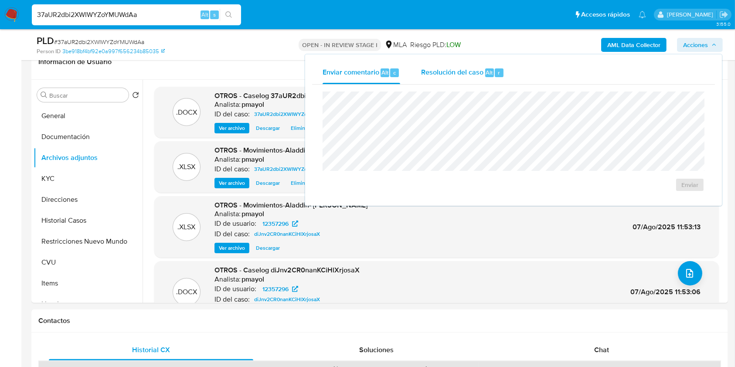
click at [451, 68] on span "Resolución del caso" at bounding box center [452, 72] width 62 height 10
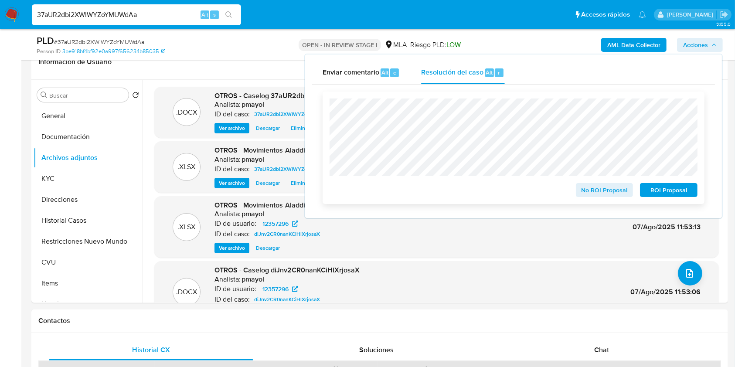
click at [597, 188] on span "No ROI Proposal" at bounding box center [604, 190] width 45 height 12
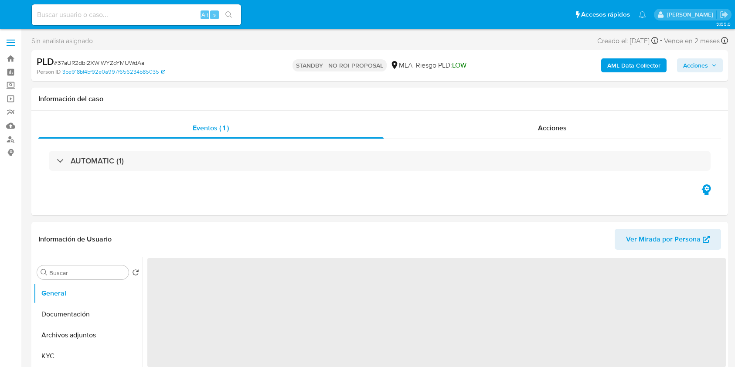
select select "10"
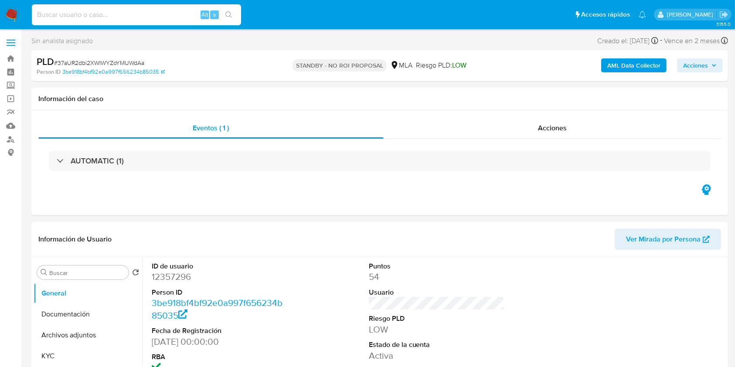
click at [154, 16] on input at bounding box center [136, 14] width 209 height 11
paste input "1hCcIvRoPNpBx6VTjk6AnI68"
type input "1hCcIvRoPNpBx6VTjk6AnI68"
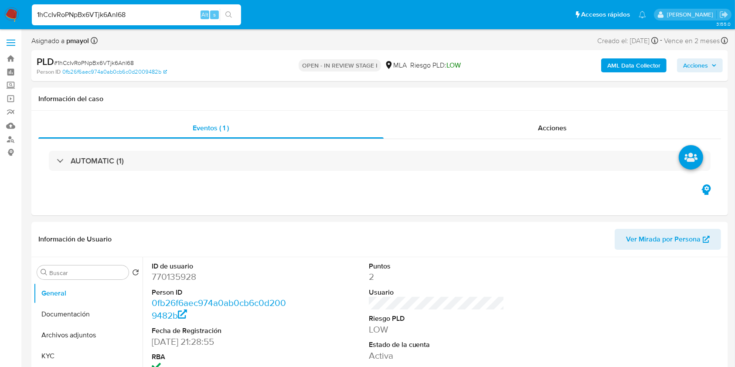
select select "10"
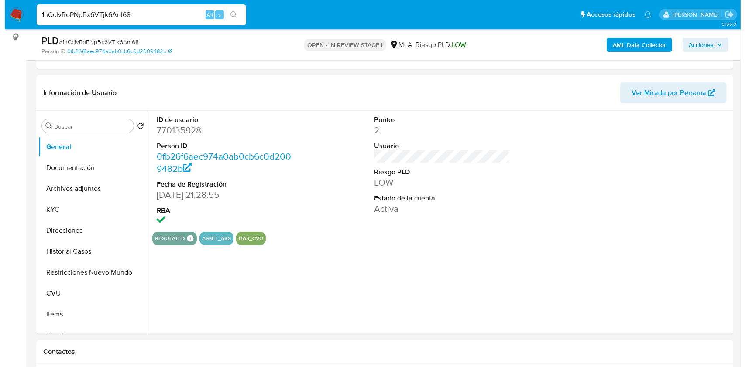
scroll to position [127, 0]
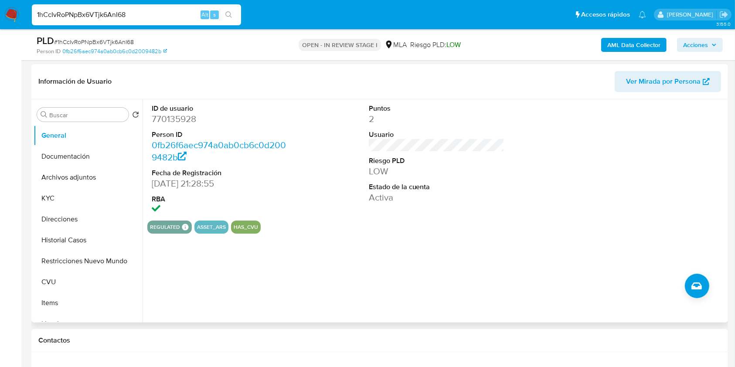
click at [179, 123] on dd "770135928" at bounding box center [220, 119] width 136 height 12
copy dd "770135928"
click at [80, 245] on button "Historial Casos" at bounding box center [85, 240] width 102 height 21
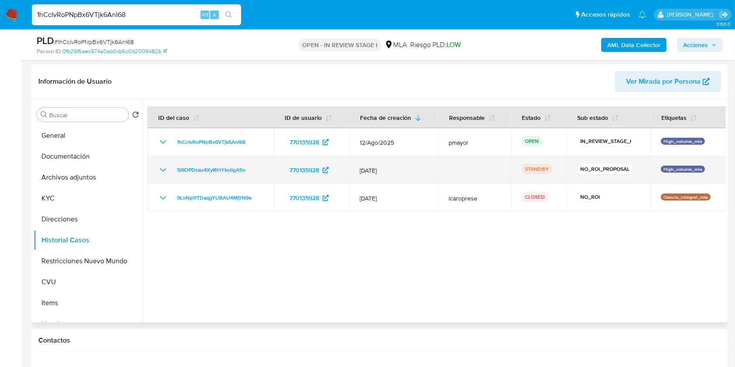
drag, startPoint x: 256, startPoint y: 169, endPoint x: 168, endPoint y: 173, distance: 88.6
click at [168, 173] on div "5i9DPDsau4XyKtHYkoilgA5n" at bounding box center [211, 170] width 106 height 10
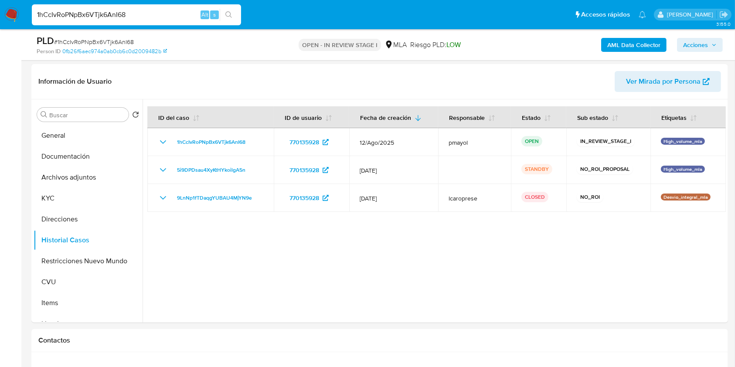
click at [632, 48] on b "AML Data Collector" at bounding box center [634, 45] width 53 height 14
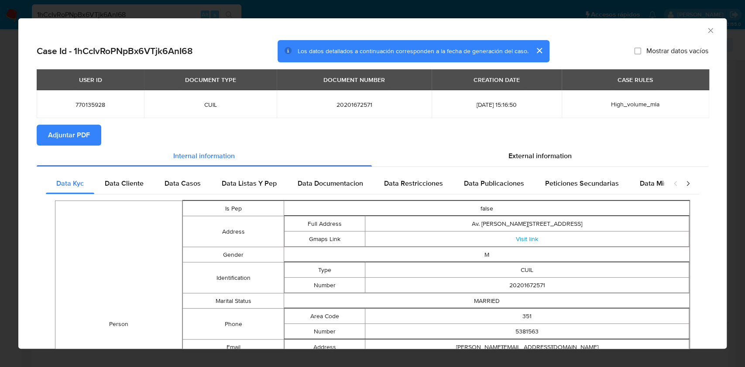
click at [65, 136] on span "Adjuntar PDF" at bounding box center [69, 135] width 42 height 19
click at [708, 30] on icon "Cerrar ventana" at bounding box center [710, 30] width 5 height 5
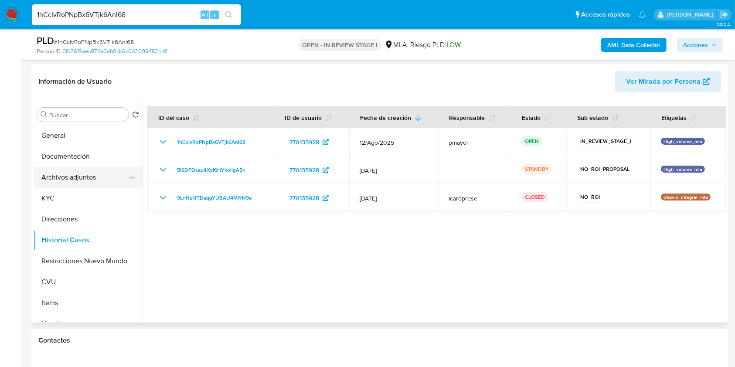
click at [59, 181] on button "Archivos adjuntos" at bounding box center [85, 177] width 102 height 21
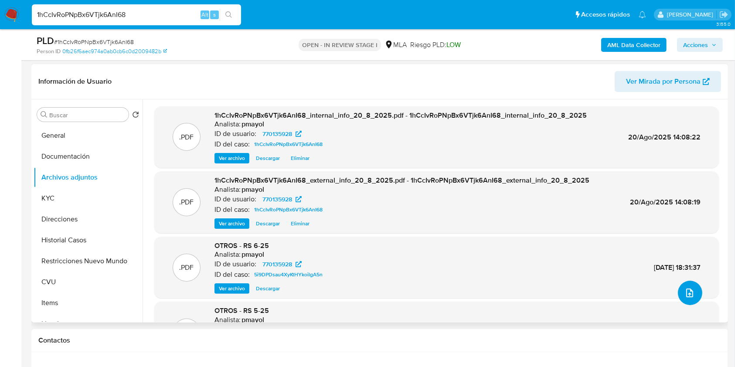
click at [685, 289] on icon "upload-file" at bounding box center [690, 293] width 10 height 10
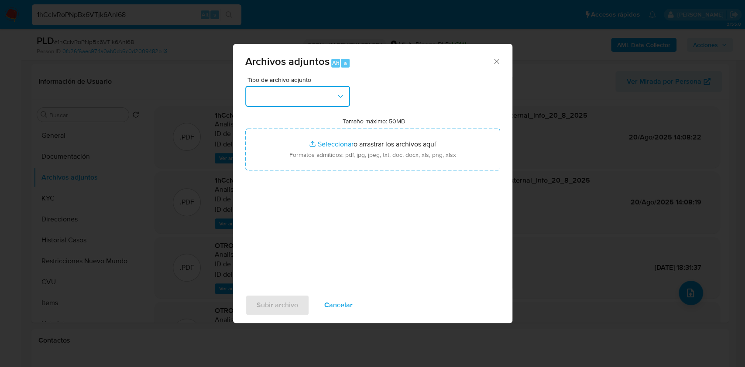
click at [336, 99] on icon "button" at bounding box center [340, 96] width 9 height 9
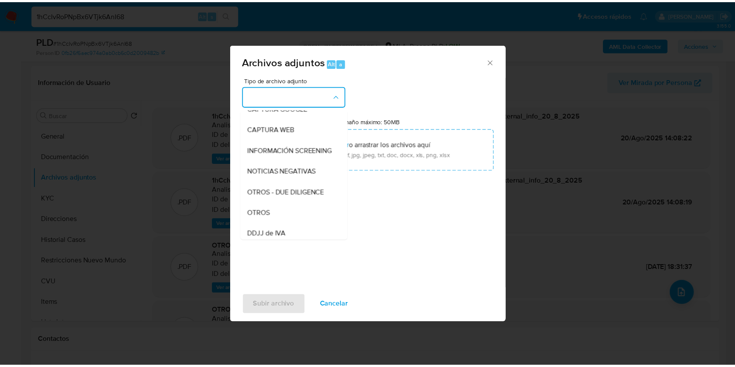
scroll to position [95, 0]
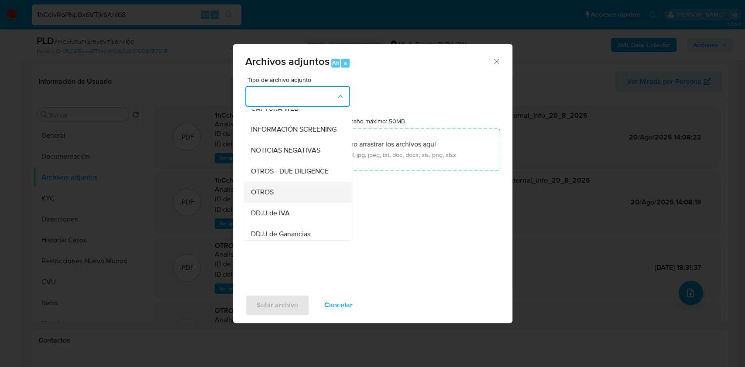
click at [270, 197] on span "OTROS" at bounding box center [261, 192] width 23 height 9
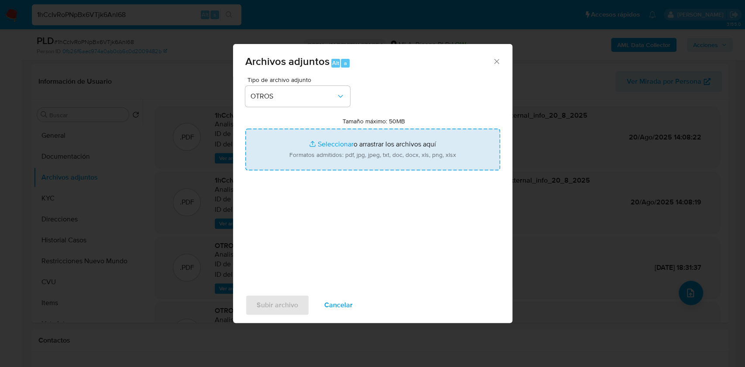
click at [322, 152] on input "Tamaño máximo: 50MB Seleccionar archivos" at bounding box center [372, 150] width 255 height 42
type input "C:\fakepath\Caselog 1hCcIvRoPNpBx6VTjk6AnI68.docx"
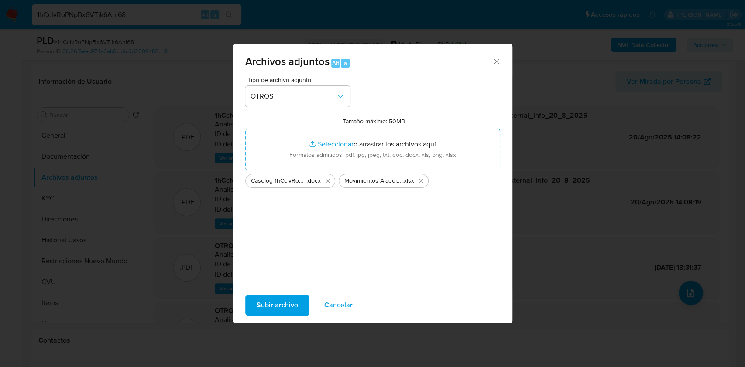
click at [280, 312] on span "Subir archivo" at bounding box center [276, 305] width 41 height 19
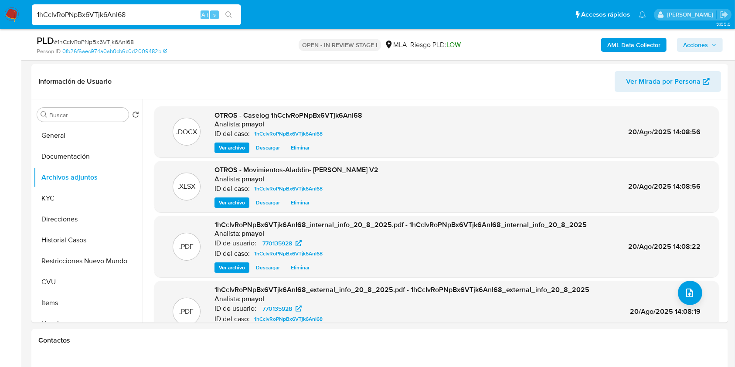
click at [691, 35] on div "AML Data Collector Acciones" at bounding box center [610, 44] width 226 height 21
click at [692, 41] on span "Acciones" at bounding box center [696, 45] width 25 height 14
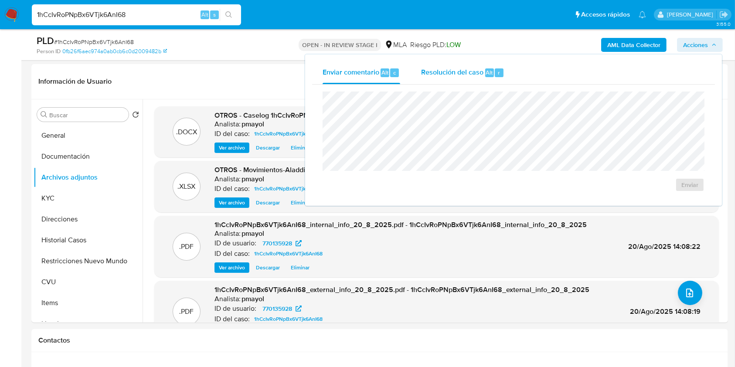
click at [489, 70] on span "Alt" at bounding box center [489, 72] width 7 height 8
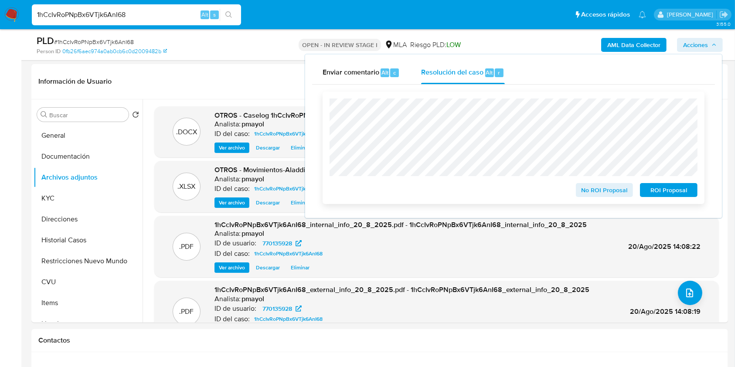
click at [587, 194] on span "No ROI Proposal" at bounding box center [604, 190] width 45 height 12
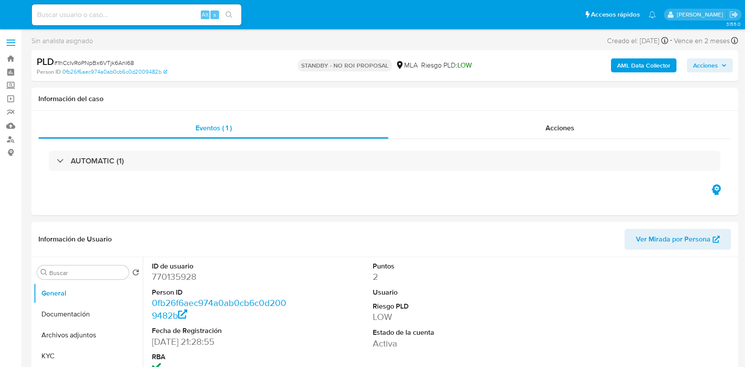
select select "10"
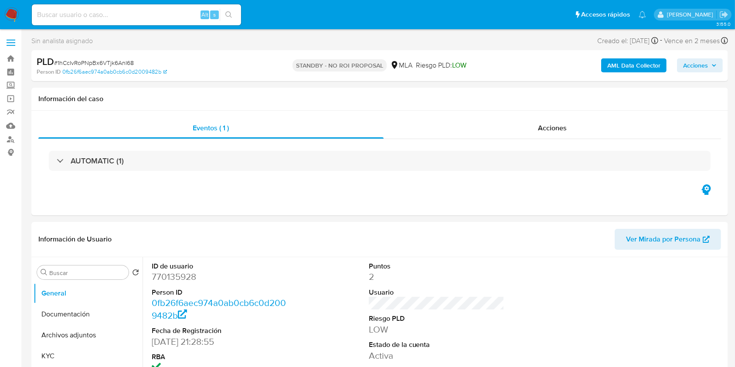
click at [162, 16] on input at bounding box center [136, 14] width 209 height 11
paste input "N99psFeZ0pfUyH87nSgcd2JD"
type input "N99psFeZ0pfUyH87nSgcd2JD"
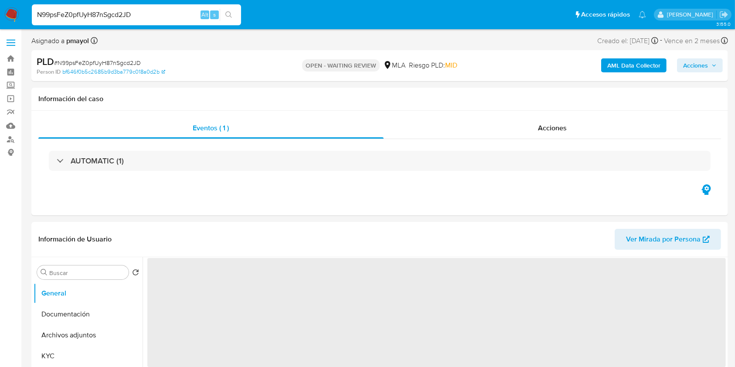
click at [708, 65] on span "Acciones" at bounding box center [696, 65] width 25 height 14
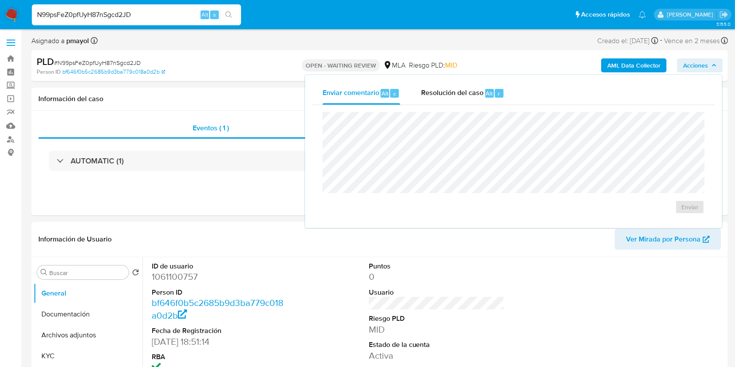
select select "10"
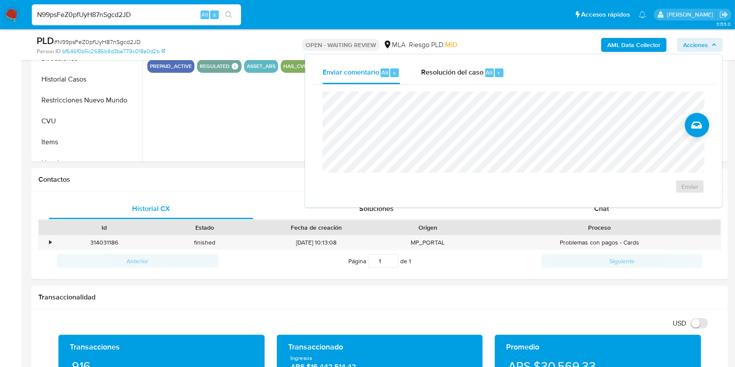
scroll to position [271, 0]
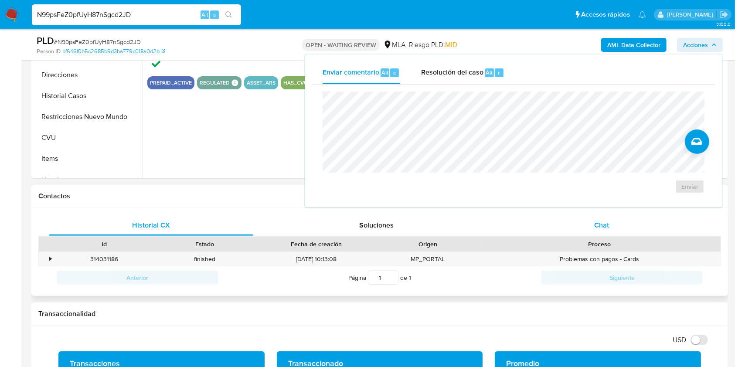
click at [568, 226] on div "Chat" at bounding box center [602, 225] width 205 height 21
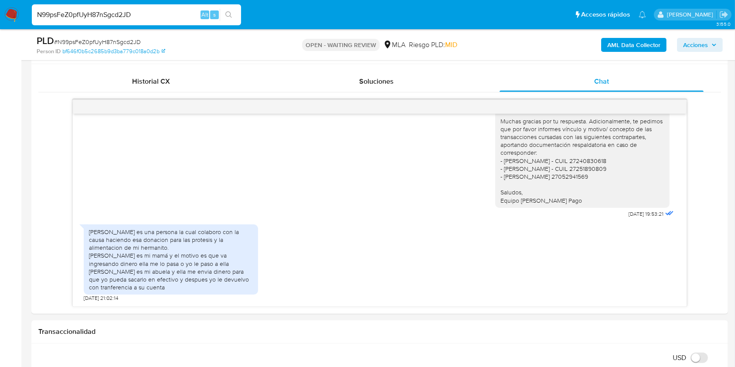
scroll to position [421, 0]
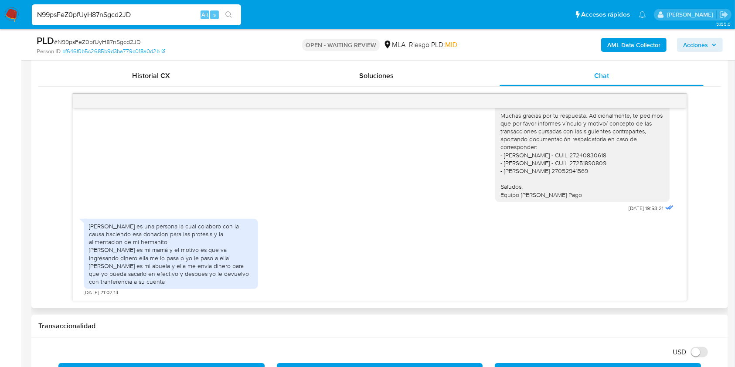
drag, startPoint x: 164, startPoint y: 283, endPoint x: 85, endPoint y: 228, distance: 96.6
click at [85, 228] on div "Anabella Olga Barbieri es una persona la cual colaboro con la causa haciendo es…" at bounding box center [171, 254] width 174 height 71
copy div "Anabella Olga Barbieri es una persona la cual colaboro con la causa haciendo es…"
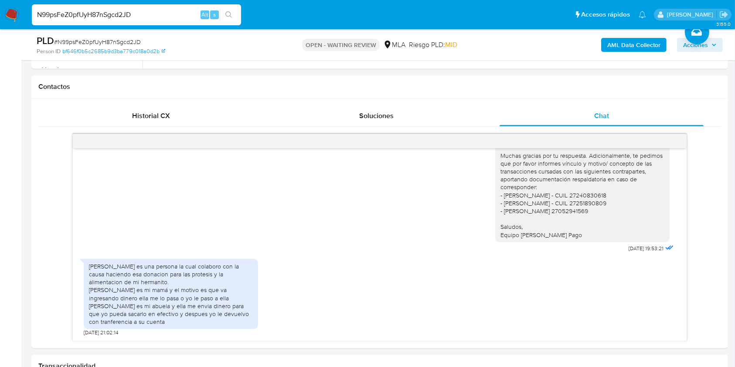
scroll to position [379, 0]
click at [395, 250] on div "Hola, Muchas gracias por tu respuesta. Adicionalmente, te pedimos que por favor…" at bounding box center [380, 192] width 592 height 129
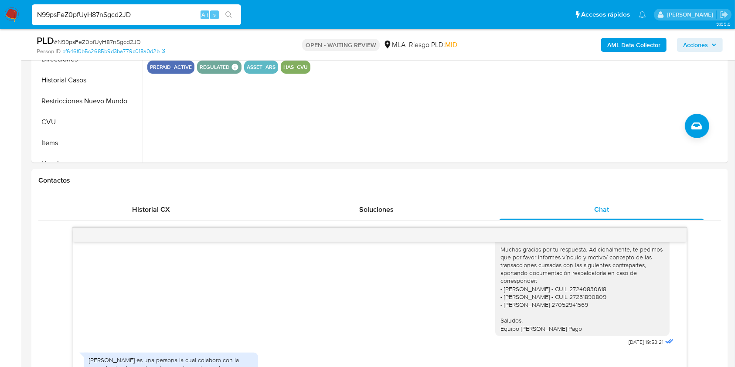
scroll to position [253, 0]
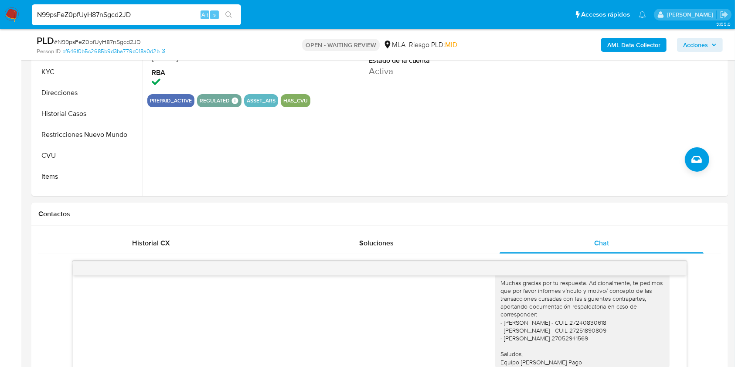
click at [92, 43] on span "# N99psFeZ0pfUyH87nSgcd2JD" at bounding box center [97, 42] width 87 height 9
copy span "N99psFeZ0pfUyH87nSgcd2JD"
click at [10, 18] on img at bounding box center [11, 14] width 15 height 15
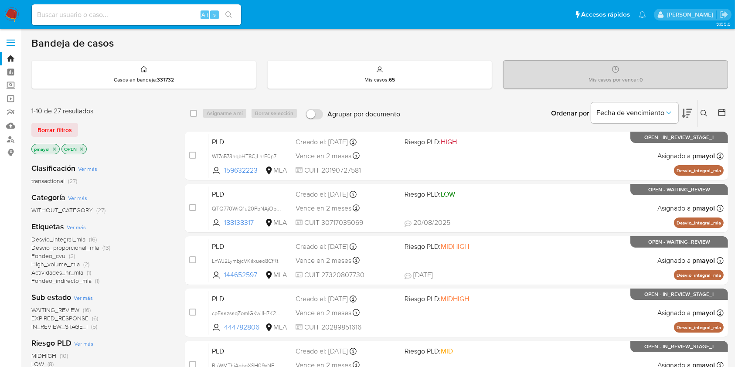
click at [702, 112] on icon at bounding box center [704, 113] width 7 height 7
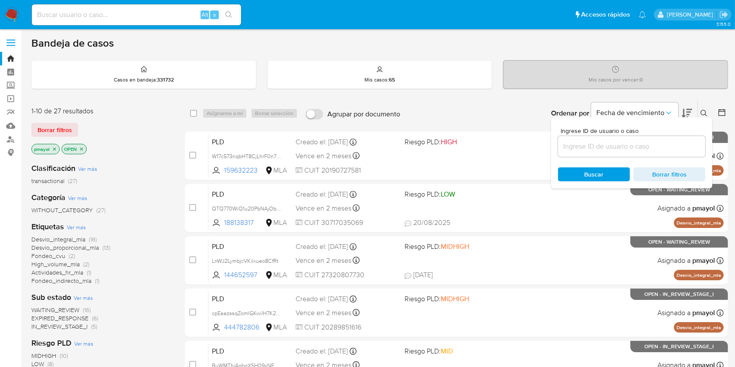
click at [593, 145] on input at bounding box center [631, 146] width 147 height 11
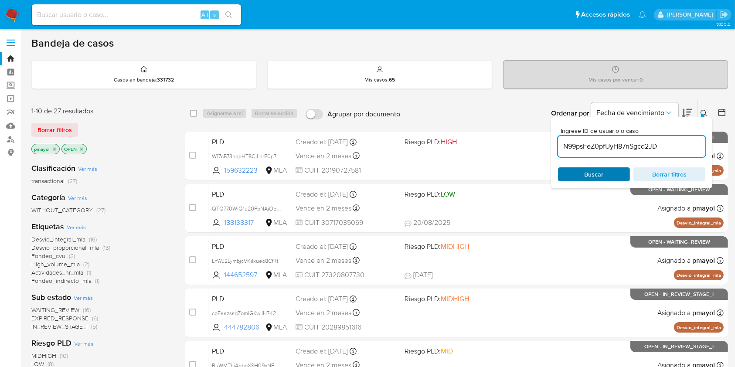
type input "N99psFeZ0pfUyH87nSgcd2JD"
click at [582, 174] on span "Buscar" at bounding box center [594, 174] width 60 height 12
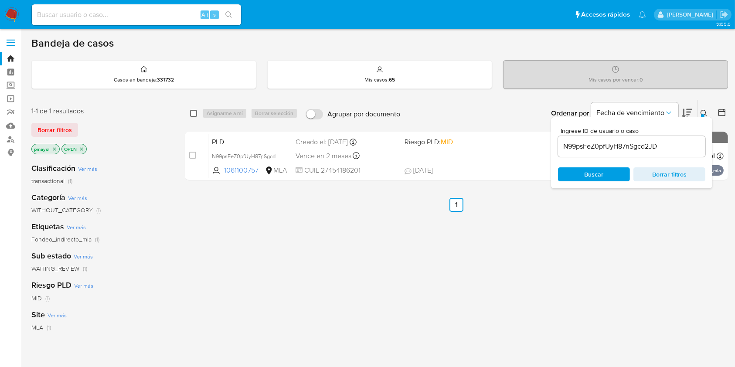
click at [192, 112] on input "checkbox" at bounding box center [193, 113] width 7 height 7
checkbox input "true"
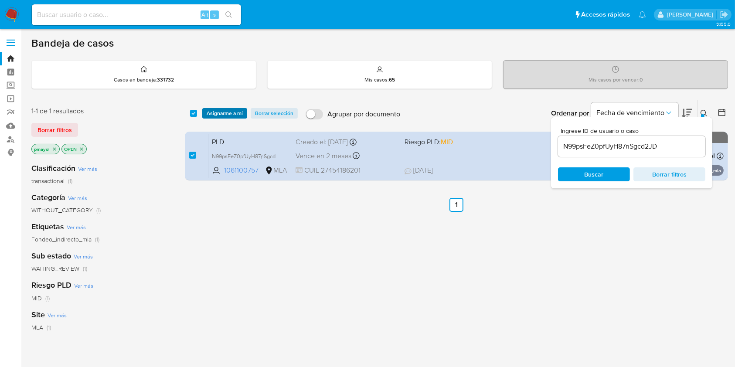
click at [208, 113] on span "Asignarme a mí" at bounding box center [225, 113] width 36 height 9
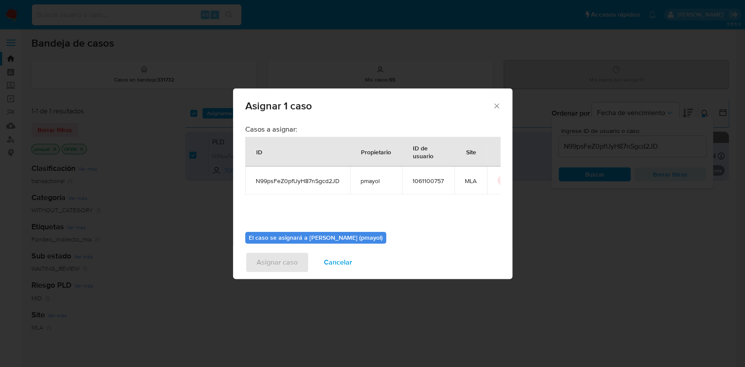
scroll to position [44, 0]
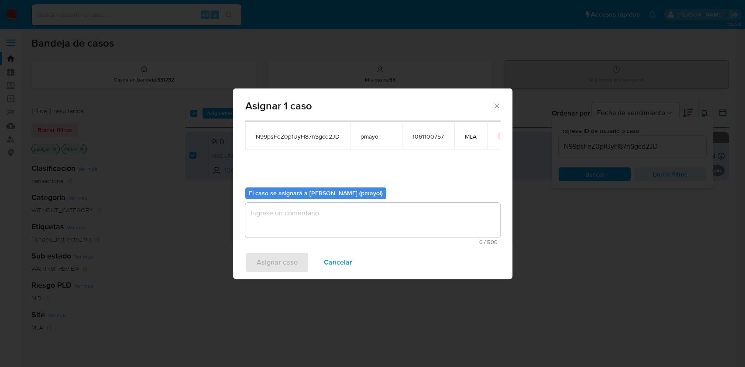
click at [426, 227] on textarea "assign-modal" at bounding box center [372, 220] width 255 height 35
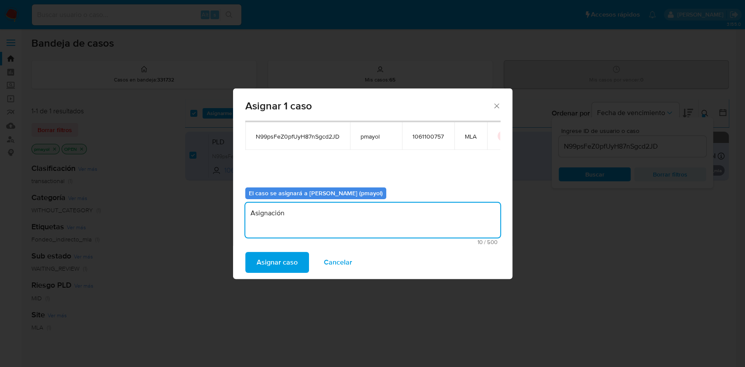
click at [274, 216] on textarea "Asignación" at bounding box center [372, 220] width 255 height 35
type textarea "Asignación"
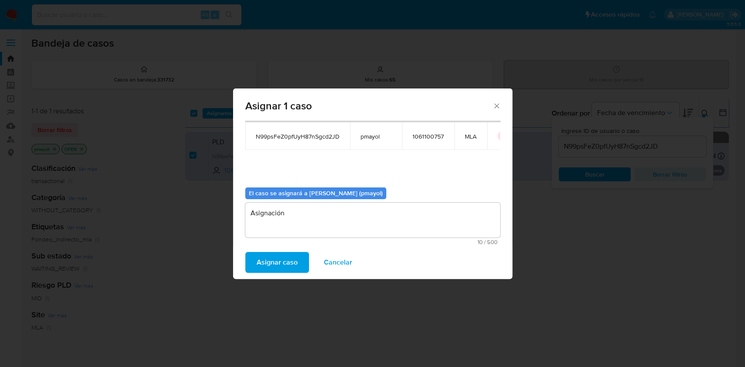
click at [276, 256] on span "Asignar caso" at bounding box center [276, 262] width 41 height 19
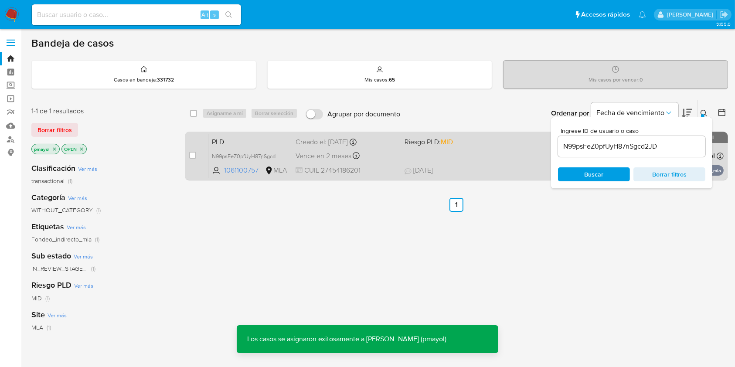
click at [380, 152] on div "Vence en 2 meses Vence el [DATE] 12:17:20" at bounding box center [347, 156] width 102 height 12
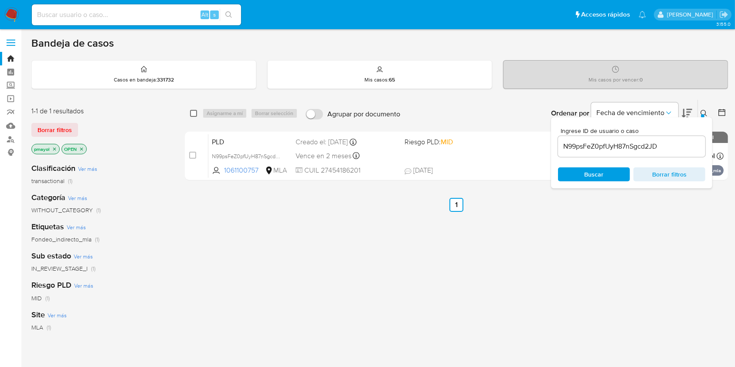
click at [192, 114] on input "checkbox" at bounding box center [193, 113] width 7 height 7
checkbox input "true"
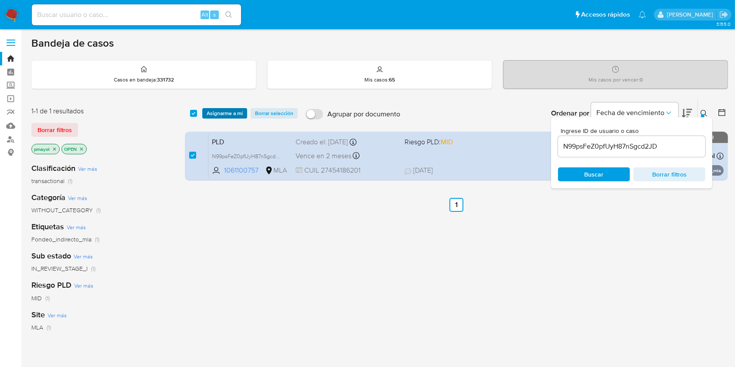
click at [217, 113] on span "Asignarme a mí" at bounding box center [225, 113] width 36 height 9
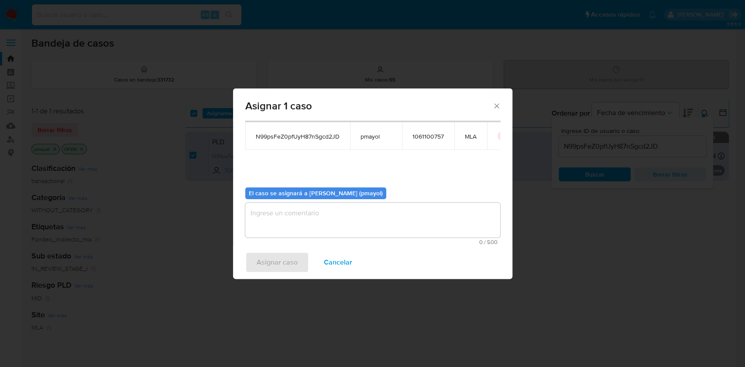
click at [441, 228] on textarea "assign-modal" at bounding box center [372, 220] width 255 height 35
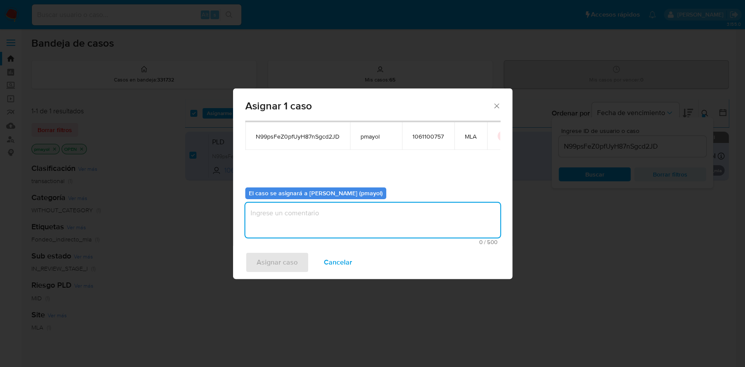
paste textarea "Asignación"
type textarea "Asignación"
click at [282, 262] on span "Asignar caso" at bounding box center [276, 262] width 41 height 19
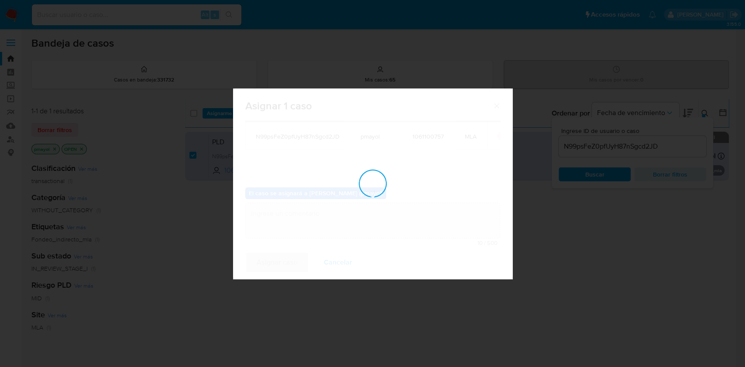
checkbox input "false"
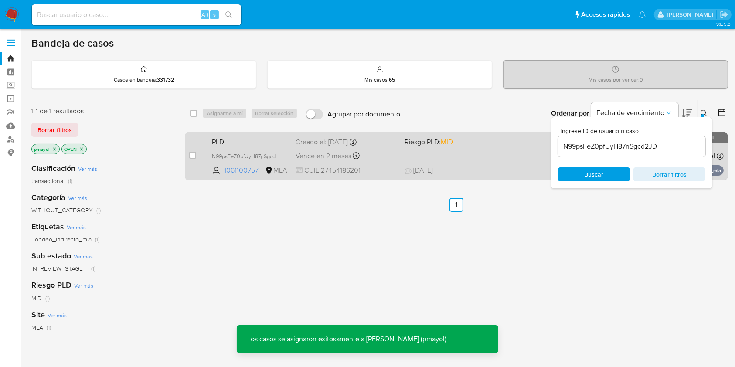
click at [484, 153] on div "PLD N99psFeZ0pfUyH87nSgcd2JD 1061100757 MLA Riesgo PLD: MID Creado el: 12/08/20…" at bounding box center [467, 156] width 516 height 44
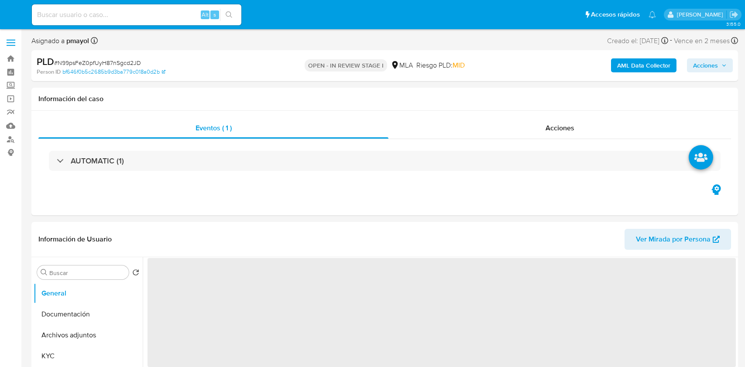
select select "10"
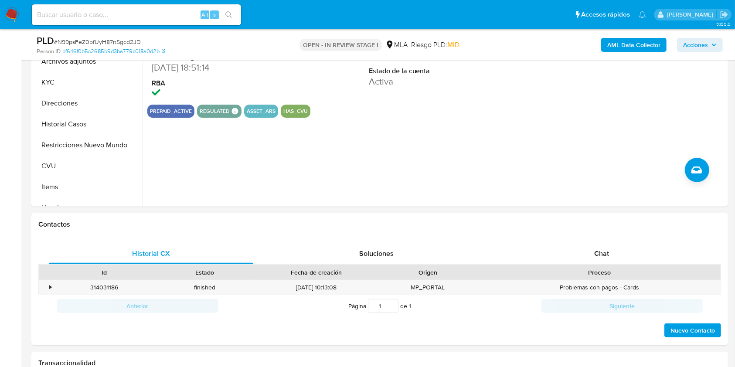
scroll to position [247, 0]
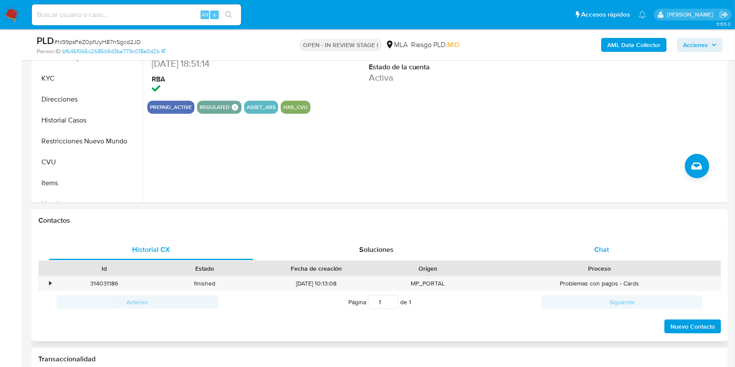
click at [587, 251] on div "Chat" at bounding box center [602, 249] width 205 height 21
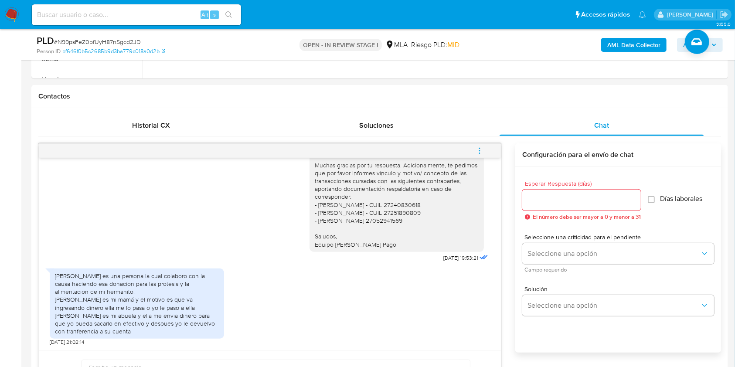
scroll to position [454, 0]
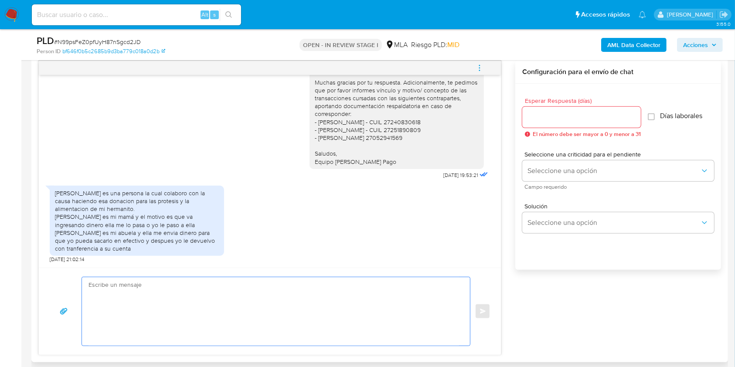
click at [256, 317] on textarea at bounding box center [274, 311] width 371 height 68
paste textarea "Hola, ¡Muchas gracias por tu respuesta! Confirmamos la recepción de la document…"
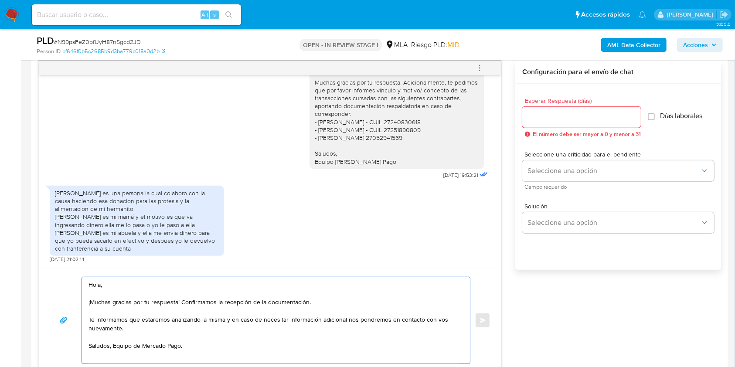
drag, startPoint x: 326, startPoint y: 308, endPoint x: 182, endPoint y: 303, distance: 144.1
click at [182, 303] on textarea "Hola, ¡Muchas gracias por tu respuesta! Confirmamos la recepción de la document…" at bounding box center [274, 320] width 371 height 86
click at [113, 346] on textarea "Hola, ¡Muchas gracias por tu respuesta! Te informamos que estaremos analizando …" at bounding box center [274, 320] width 371 height 86
type textarea "Hola, ¡Muchas gracias por tu respuesta! Te informamos que estaremos analizando …"
click at [558, 113] on input "Esperar Respuesta (días)" at bounding box center [582, 117] width 119 height 11
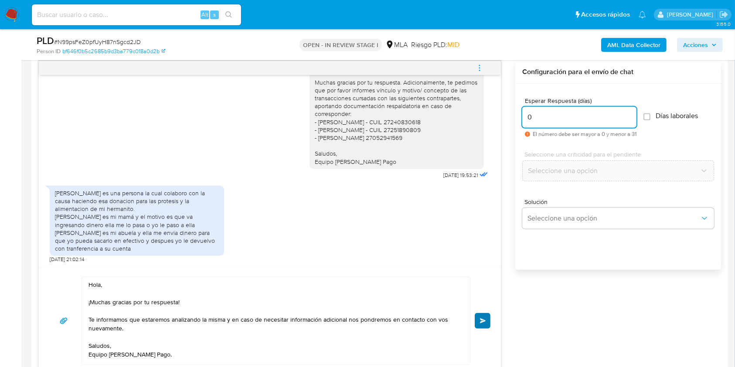
type input "0"
click at [480, 319] on span "Enviar" at bounding box center [483, 320] width 6 height 5
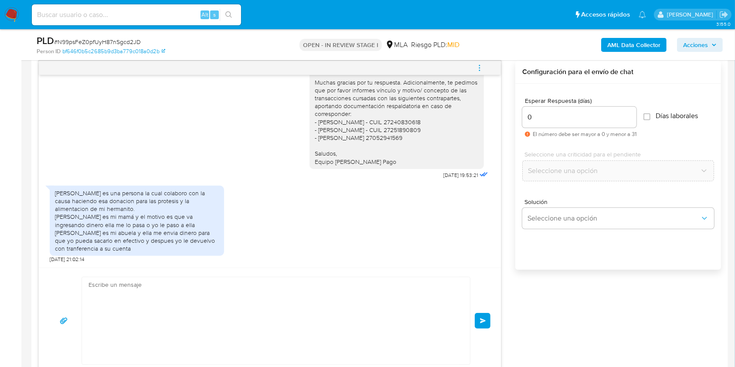
scroll to position [834, 0]
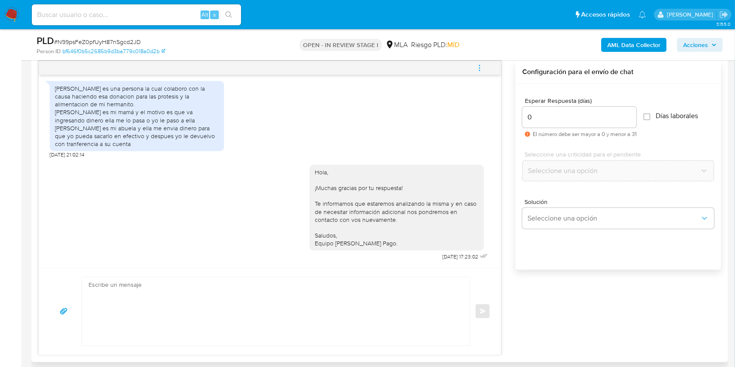
click at [482, 65] on icon "menu-action" at bounding box center [480, 68] width 8 height 8
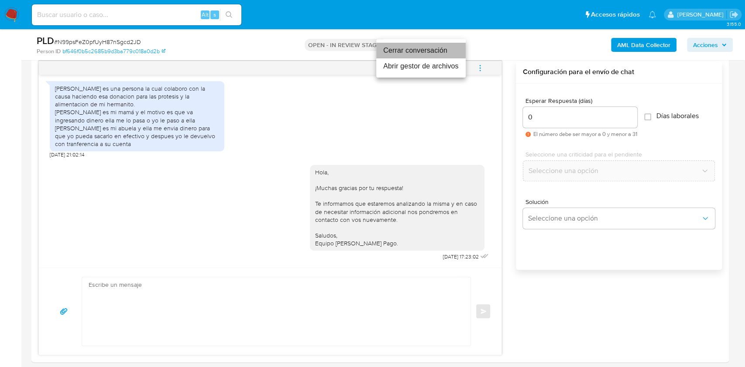
click at [405, 48] on li "Cerrar conversación" at bounding box center [420, 51] width 89 height 16
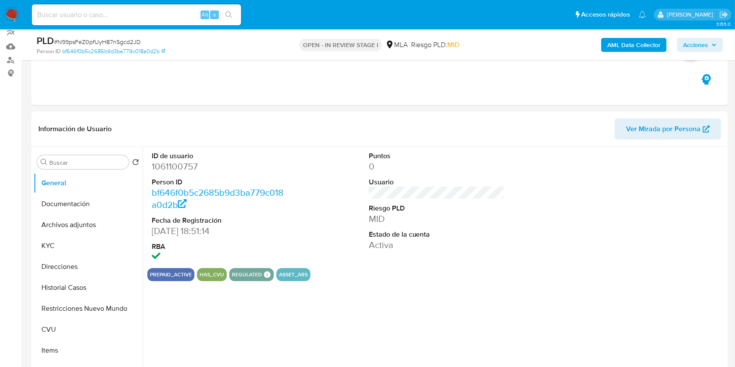
scroll to position [153, 0]
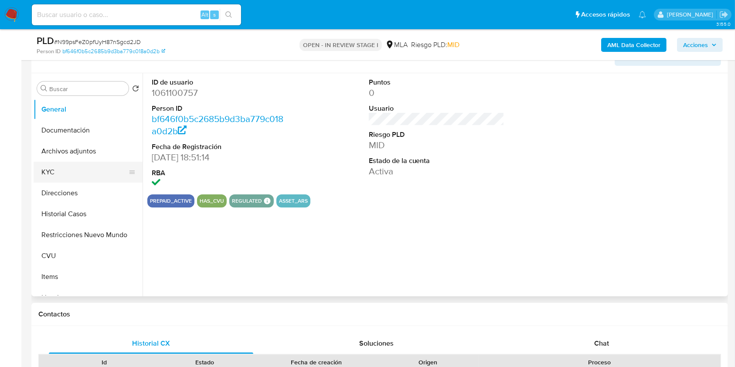
select select "10"
click at [57, 156] on button "Archivos adjuntos" at bounding box center [85, 151] width 102 height 21
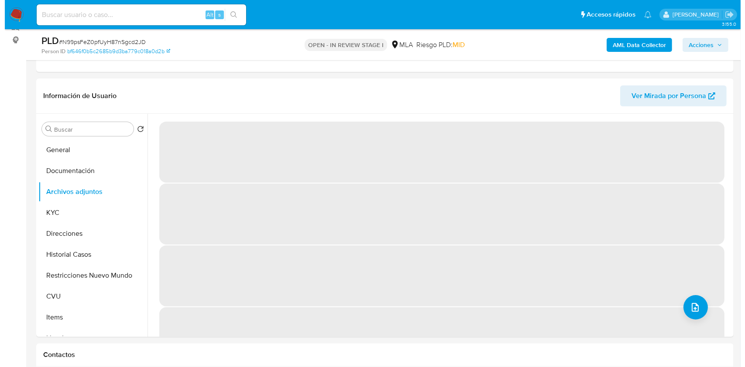
scroll to position [96, 0]
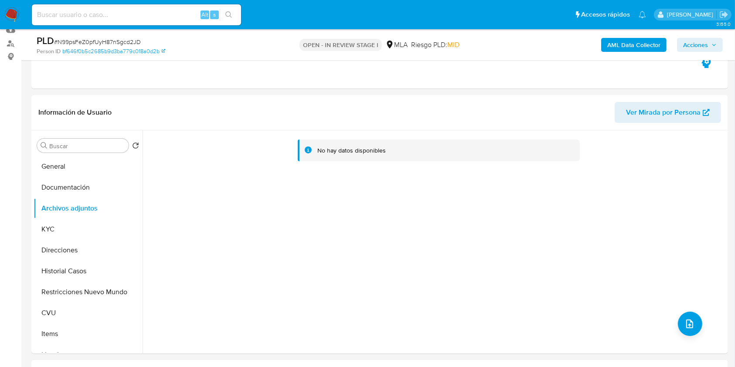
click at [642, 47] on b "AML Data Collector" at bounding box center [634, 45] width 53 height 14
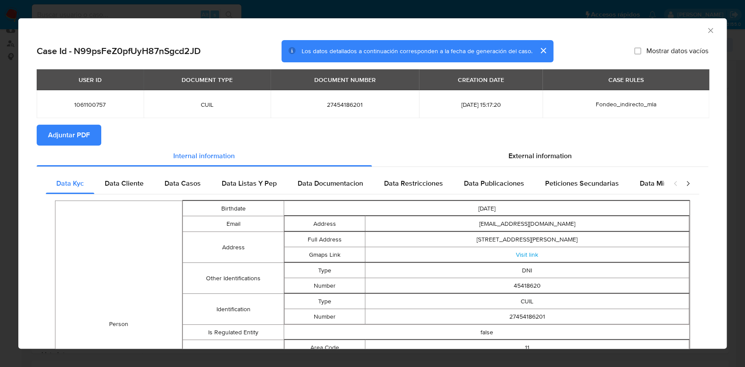
click at [89, 136] on span "Adjuntar PDF" at bounding box center [69, 135] width 42 height 19
click at [708, 31] on icon "Cerrar ventana" at bounding box center [710, 30] width 5 height 5
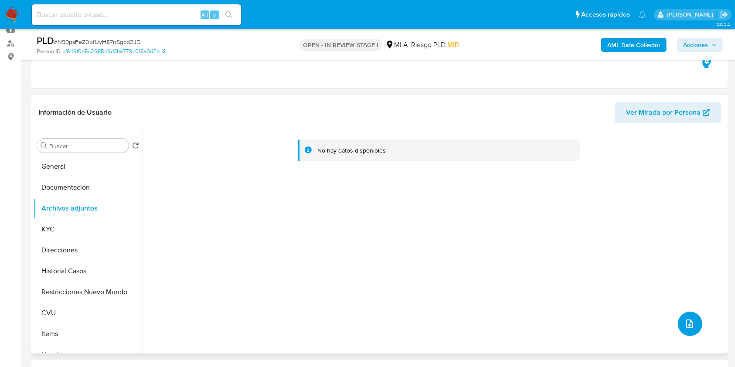
click at [685, 322] on icon "upload-file" at bounding box center [690, 324] width 10 height 10
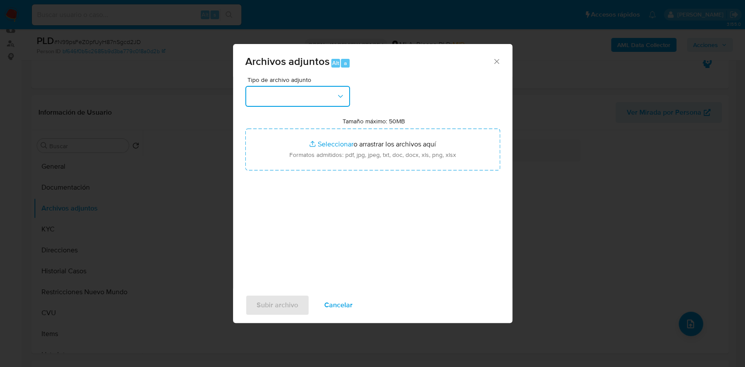
click at [295, 88] on button "button" at bounding box center [297, 96] width 105 height 21
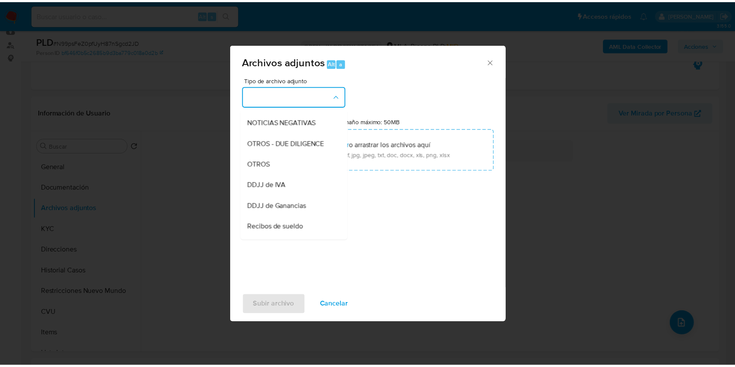
scroll to position [128, 0]
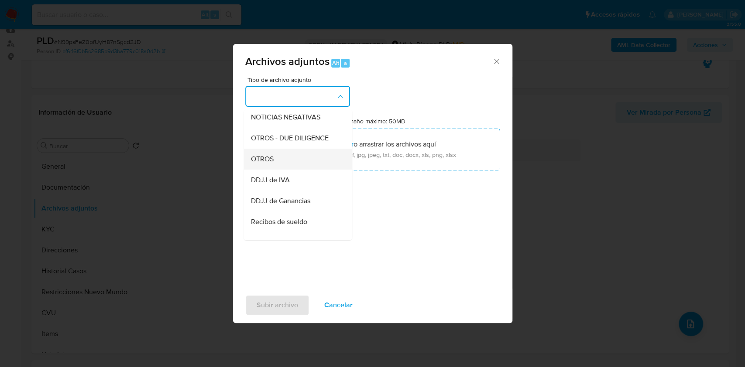
click at [289, 161] on div "OTROS" at bounding box center [294, 159] width 89 height 21
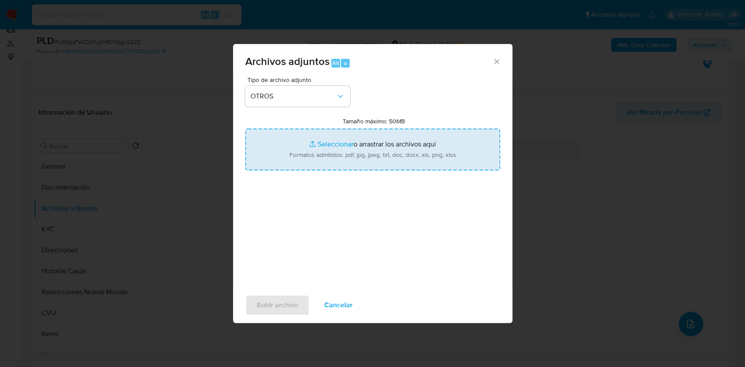
click at [332, 155] on input "Tamaño máximo: 50MB Seleccionar archivos" at bounding box center [372, 150] width 255 height 42
type input "C:\fakepath\Caselog N99psFeZ0pfUyH87nSgcd2JD.docx"
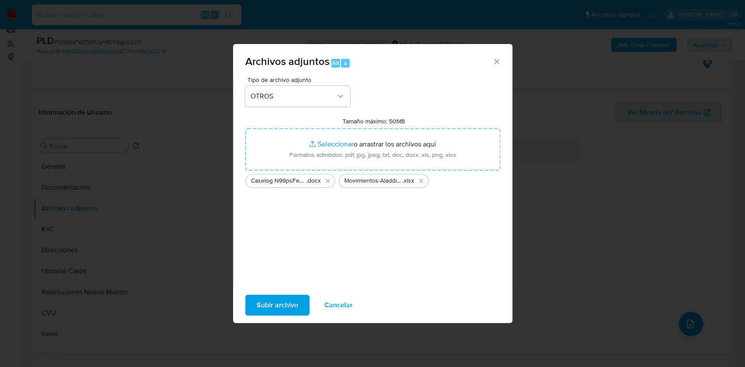
click at [276, 301] on span "Subir archivo" at bounding box center [276, 305] width 41 height 19
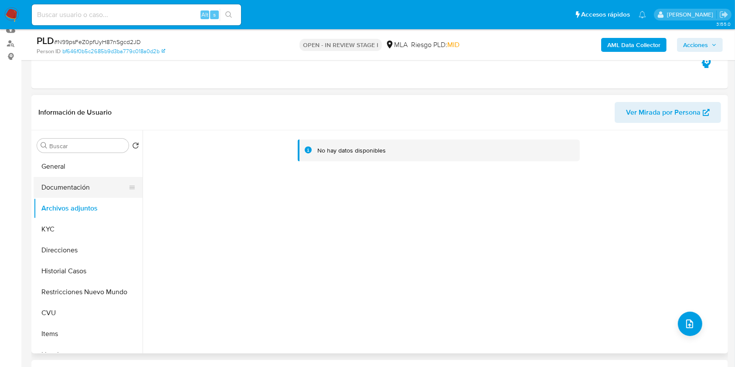
click at [80, 189] on button "Documentación" at bounding box center [85, 187] width 102 height 21
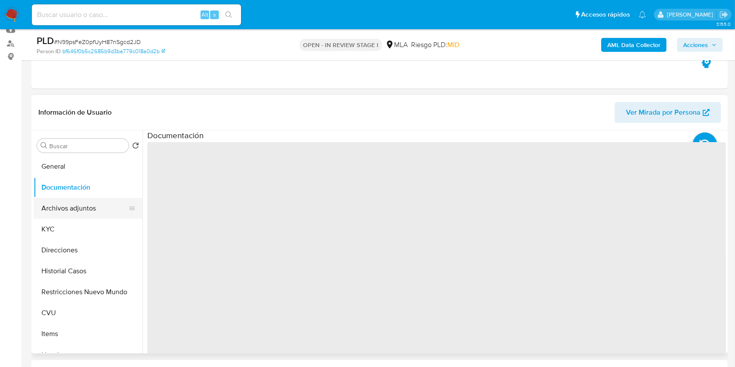
click at [82, 205] on button "Archivos adjuntos" at bounding box center [85, 208] width 102 height 21
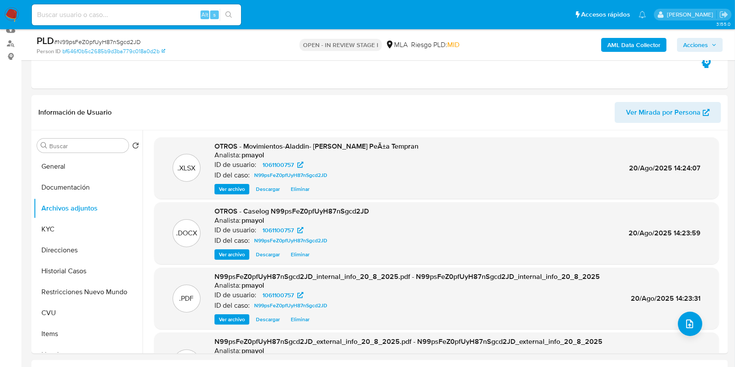
click at [712, 41] on span "Acciones" at bounding box center [701, 45] width 34 height 12
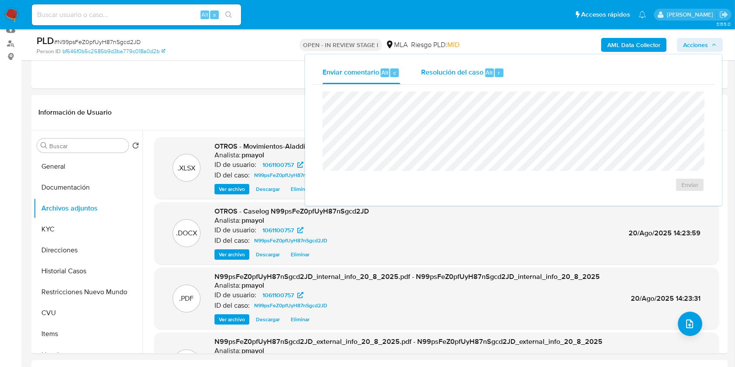
click at [457, 79] on div "Resolución del caso Alt r" at bounding box center [462, 73] width 83 height 23
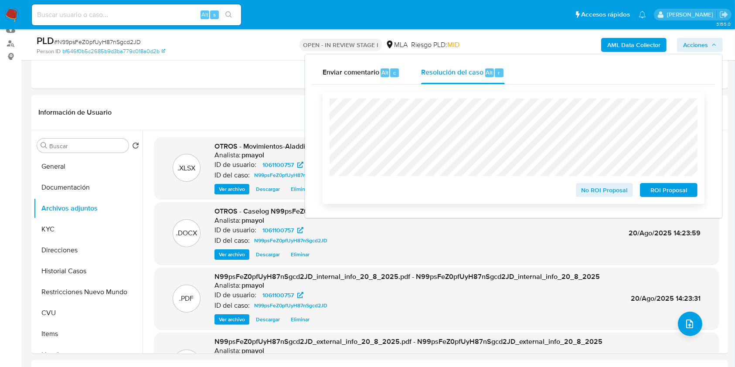
click at [589, 188] on span "No ROI Proposal" at bounding box center [604, 190] width 45 height 12
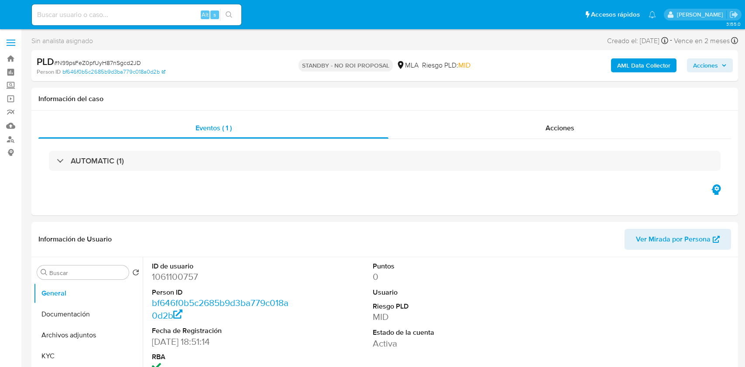
select select "10"
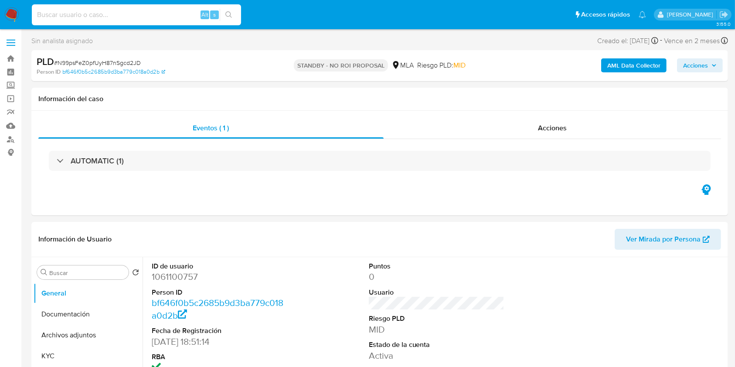
click at [161, 16] on input at bounding box center [136, 14] width 209 height 11
paste input "GJSmIdh0m0aXKDLJ3mbuacSc"
type input "GJSmIdh0m0aXKDLJ3mbuacSc"
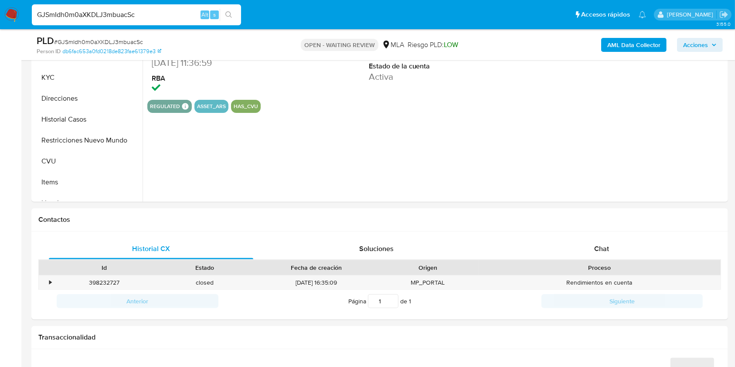
select select "10"
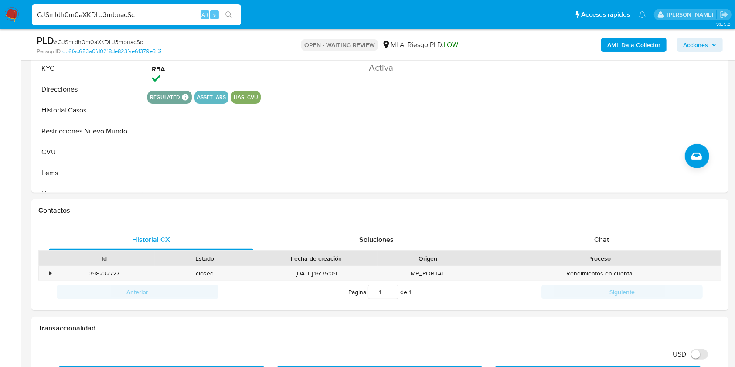
scroll to position [158, 0]
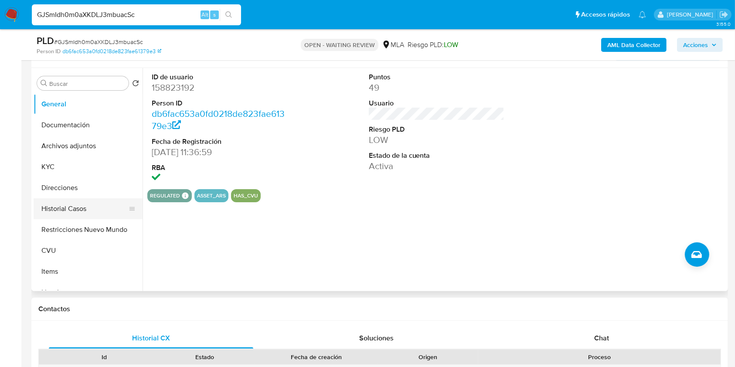
click at [84, 206] on button "Historial Casos" at bounding box center [85, 208] width 102 height 21
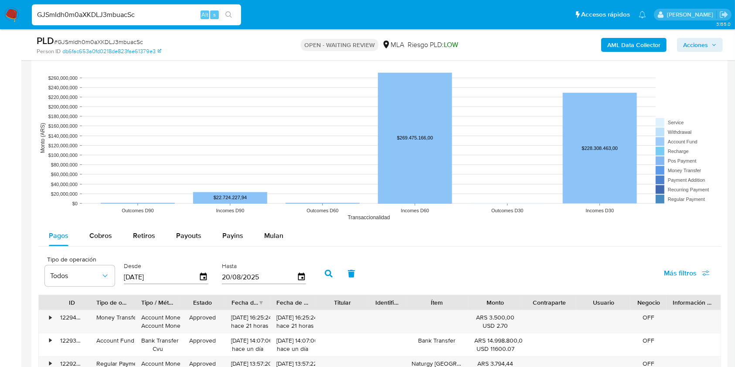
scroll to position [796, 0]
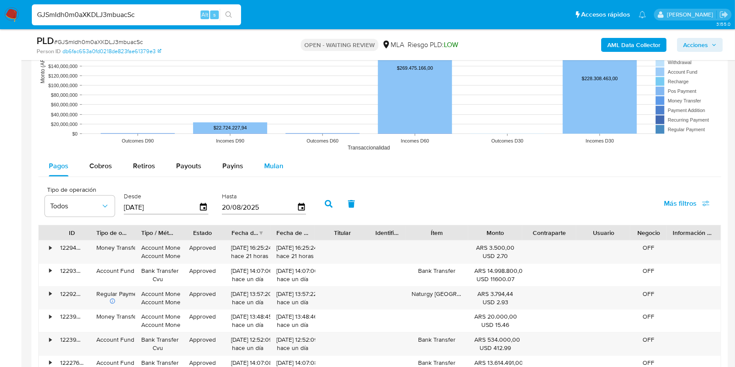
click at [265, 172] on div "Mulan" at bounding box center [273, 166] width 19 height 21
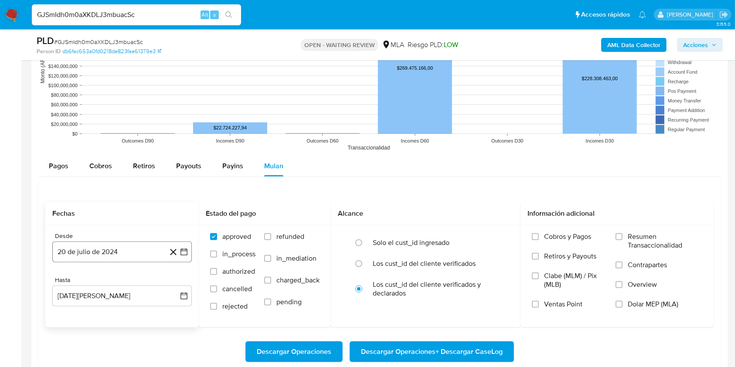
click at [115, 245] on button "20 de julio de 2024" at bounding box center [122, 252] width 140 height 21
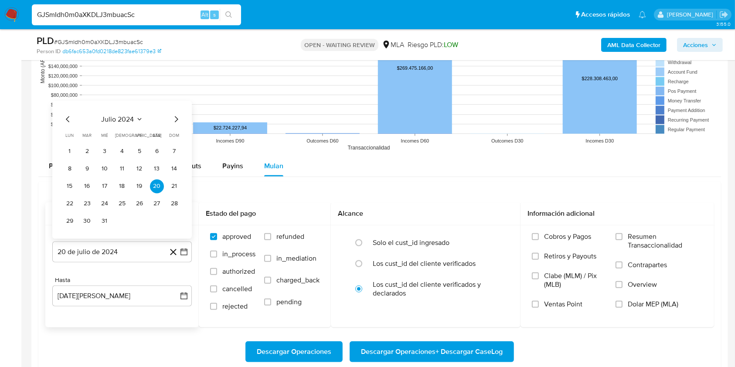
click at [137, 114] on div "julio 2024" at bounding box center [122, 119] width 119 height 10
click at [139, 118] on icon "Seleccionar mes y año" at bounding box center [139, 119] width 7 height 7
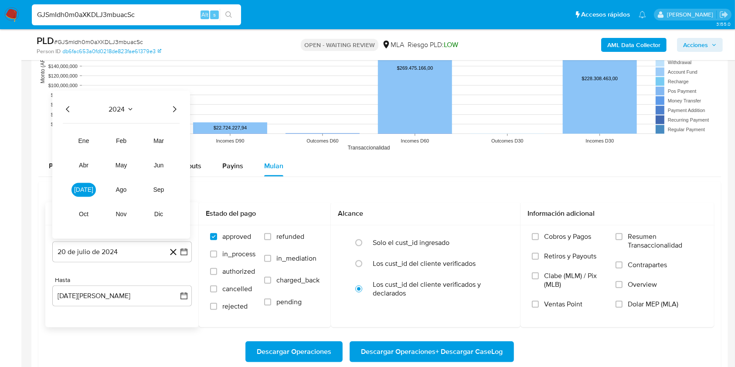
click at [174, 109] on icon "Año siguiente" at bounding box center [174, 109] width 10 height 10
click at [92, 192] on button "jul" at bounding box center [84, 190] width 24 height 14
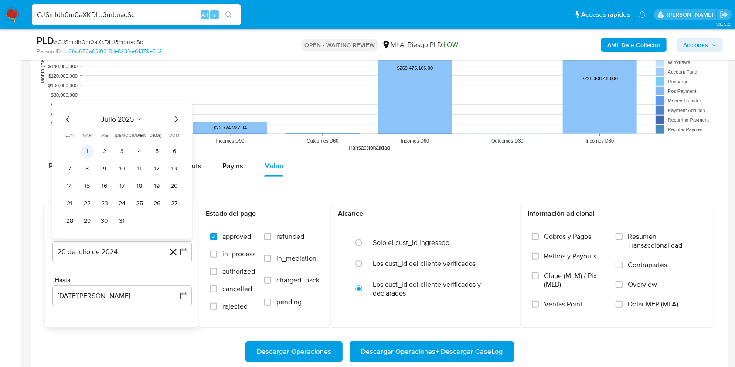
click at [82, 150] on button "1" at bounding box center [87, 152] width 14 height 14
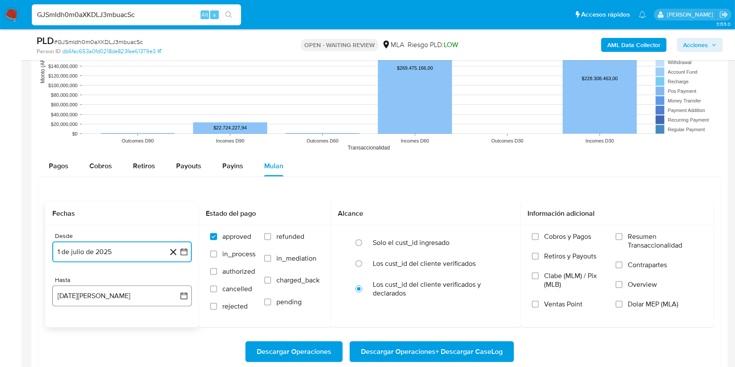
click at [129, 289] on button "20 de agosto de 2025" at bounding box center [122, 296] width 140 height 21
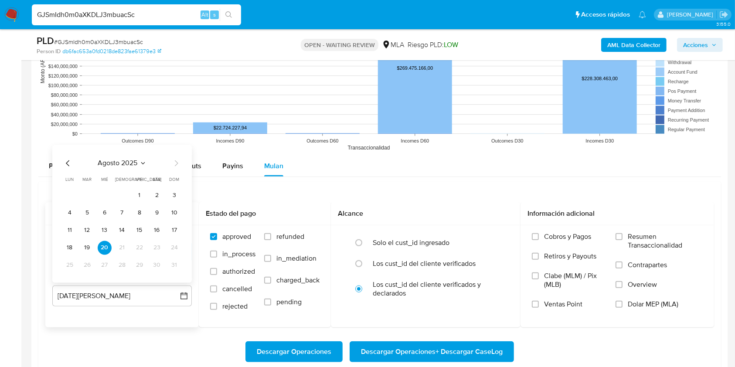
click at [67, 161] on icon "Mes anterior" at bounding box center [68, 163] width 10 height 10
click at [127, 263] on button "31" at bounding box center [122, 266] width 14 height 14
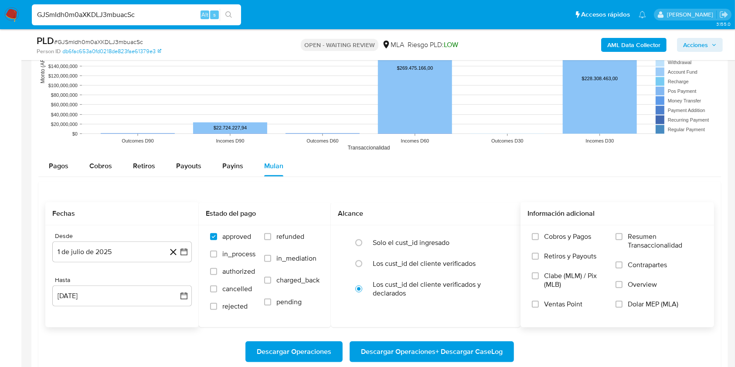
click at [628, 306] on label "Dolar MEP (MLA)" at bounding box center [659, 310] width 87 height 20
click at [623, 306] on input "Dolar MEP (MLA)" at bounding box center [619, 304] width 7 height 7
click at [422, 349] on span "Descargar Operaciones + Descargar CaseLog" at bounding box center [432, 351] width 142 height 19
click at [168, 10] on input "GJSmIdh0m0aXKDLJ3mbuacSc" at bounding box center [136, 14] width 209 height 11
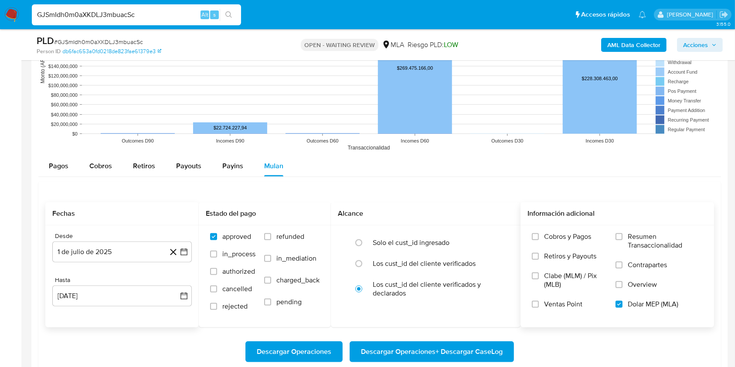
paste input "wysohqztOMHGOzik9XN7irzH"
type input "wysohqztOMHGOzik9XN7irzH"
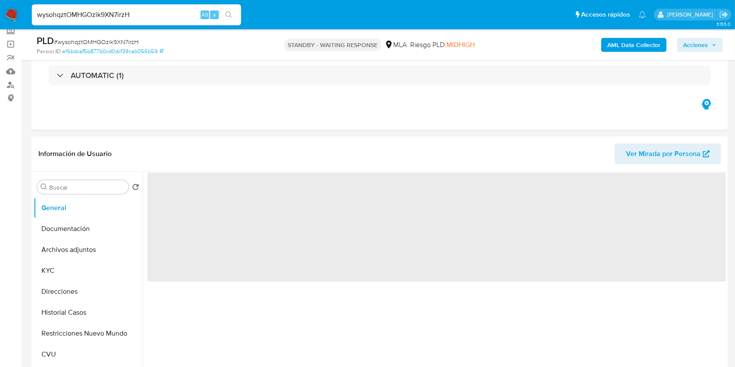
scroll to position [57, 0]
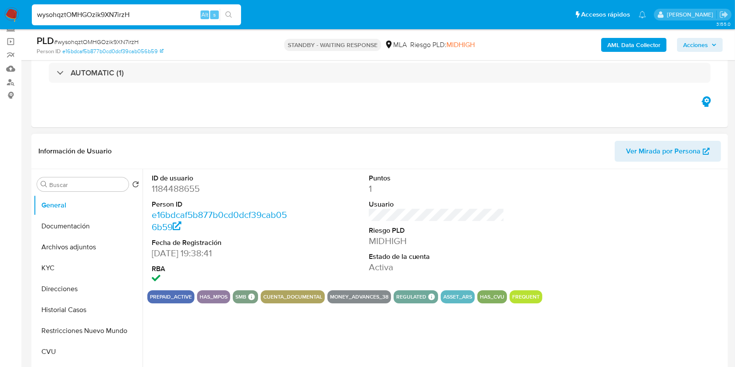
select select "10"
click at [94, 309] on button "Historial Casos" at bounding box center [85, 310] width 102 height 21
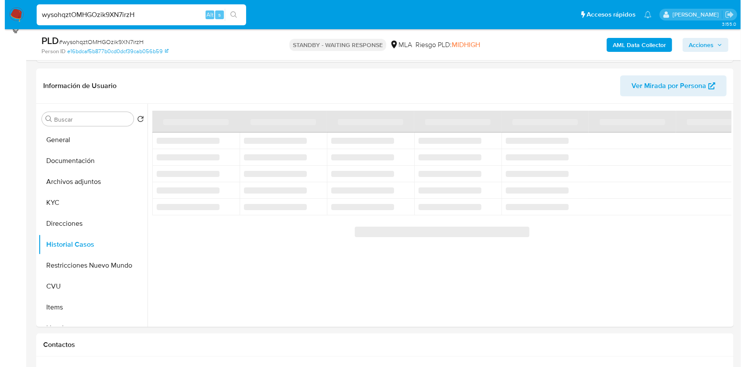
scroll to position [126, 0]
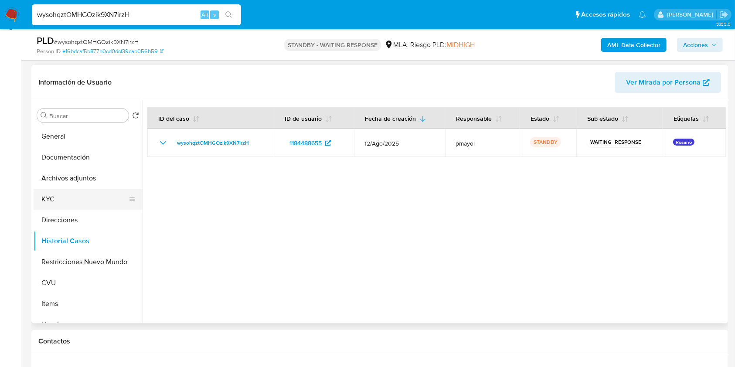
click at [66, 201] on button "KYC" at bounding box center [85, 199] width 102 height 21
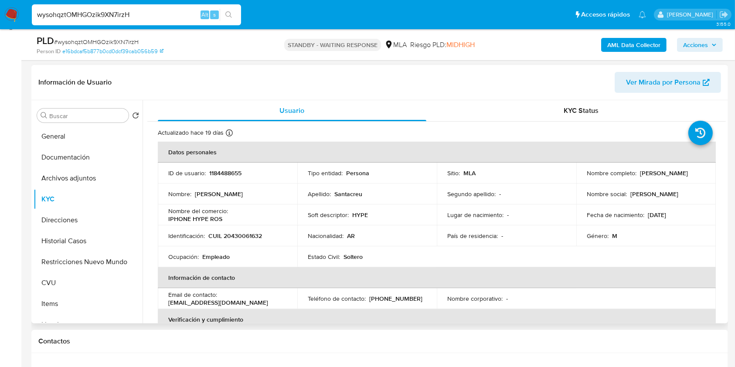
click at [230, 169] on p "1184488655" at bounding box center [225, 173] width 32 height 8
copy p "1184488655"
click at [89, 222] on button "Direcciones" at bounding box center [85, 220] width 102 height 21
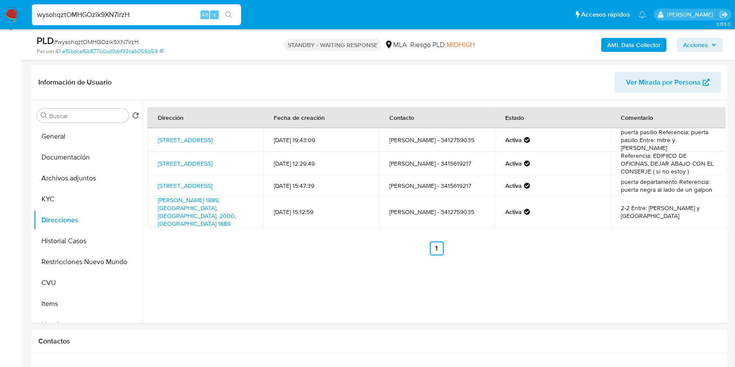
click at [626, 47] on b "AML Data Collector" at bounding box center [634, 45] width 53 height 14
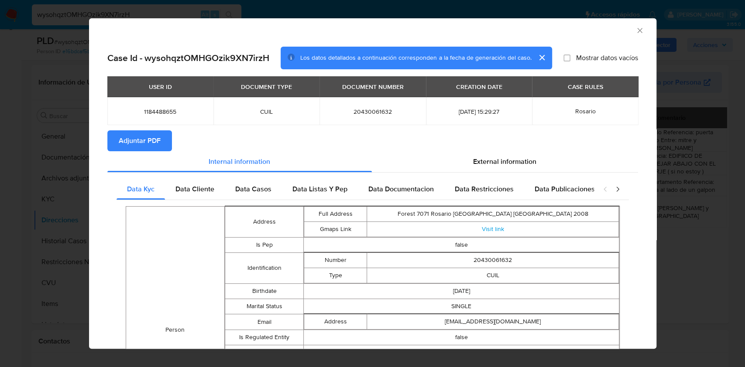
click at [154, 147] on span "Adjuntar PDF" at bounding box center [140, 140] width 42 height 19
click at [466, 155] on div "External information" at bounding box center [505, 163] width 266 height 21
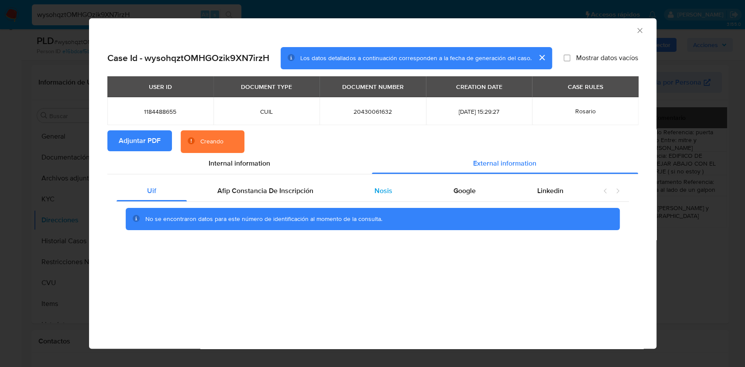
click at [397, 194] on div "Nosis" at bounding box center [383, 191] width 79 height 21
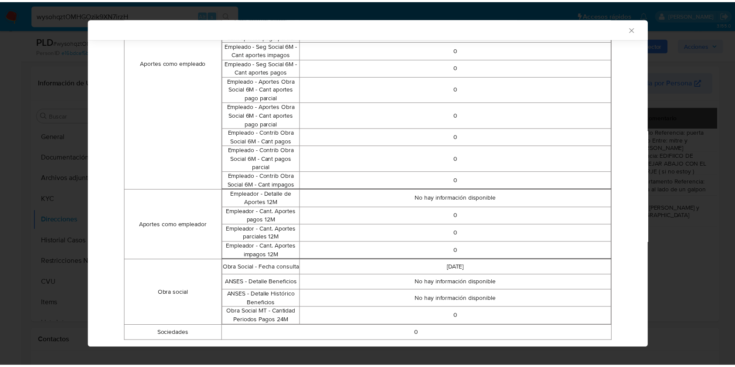
scroll to position [544, 0]
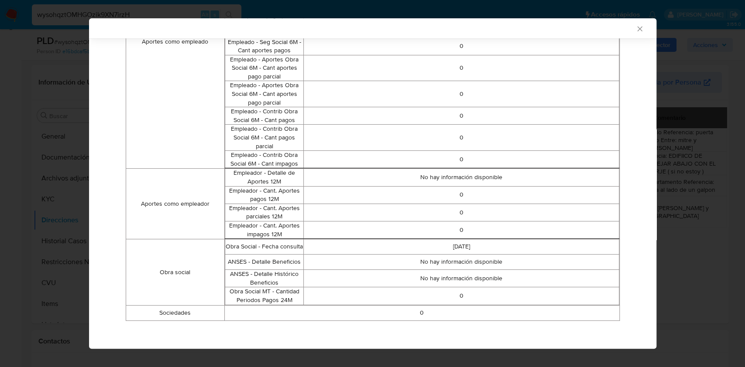
click at [635, 32] on icon "Cerrar ventana" at bounding box center [639, 28] width 9 height 9
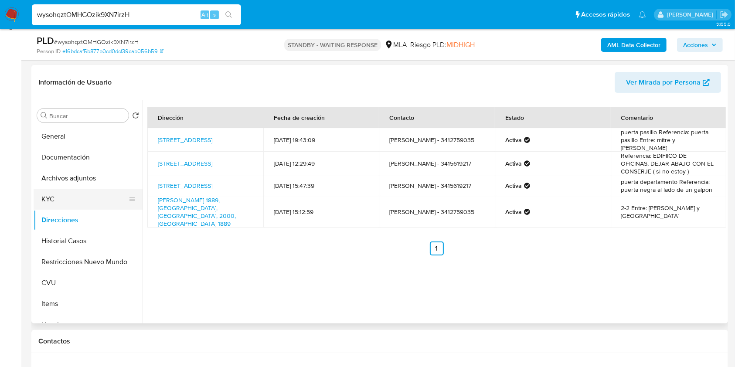
click at [80, 201] on button "KYC" at bounding box center [85, 199] width 102 height 21
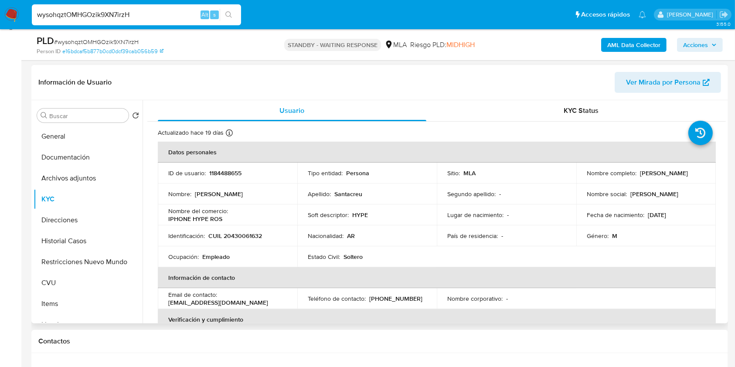
click at [243, 234] on p "CUIL 20430061632" at bounding box center [236, 236] width 54 height 8
copy p "20430061632"
click at [56, 281] on button "CVU" at bounding box center [85, 283] width 102 height 21
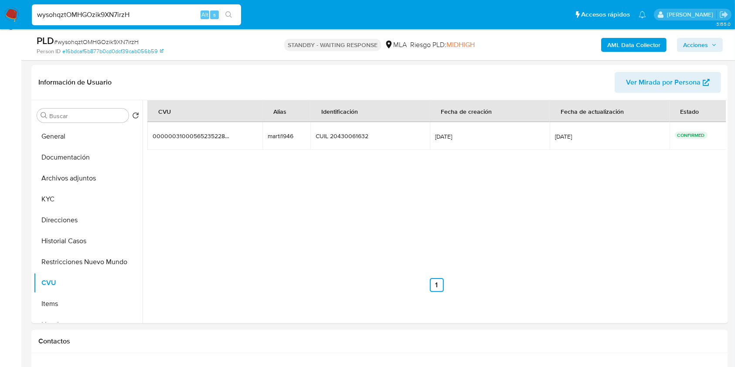
click at [181, 15] on input "wysohqztOMHGOzik9XN7irzH" at bounding box center [136, 14] width 209 height 11
paste input "pBFK5n2LtKI6iE8ZPvrJO8Lm"
type input "pBFK5n2LtKI6iE8ZPvrJO8Lm"
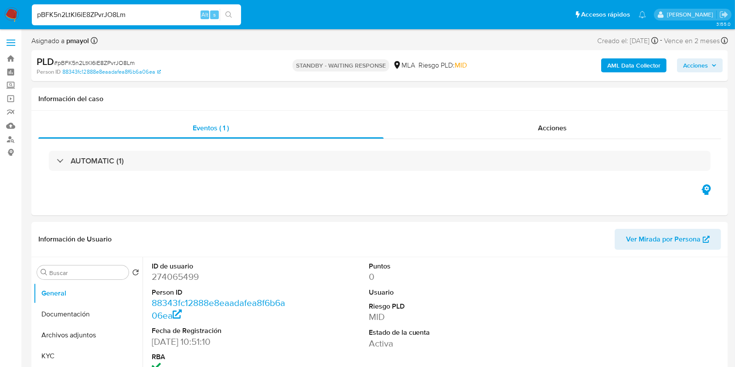
select select "10"
click at [173, 11] on input "pBFK5n2LtKI6iE8ZPvrJO8Lm" at bounding box center [136, 14] width 209 height 11
paste input "9URbrh41AGq2gcxDxPwaVJ5C"
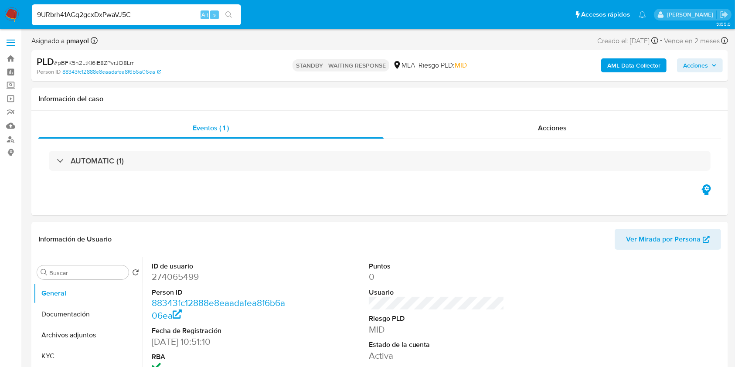
type input "9URbrh41AGq2gcxDxPwaVJ5C"
click at [235, 14] on button "search-icon" at bounding box center [229, 15] width 18 height 12
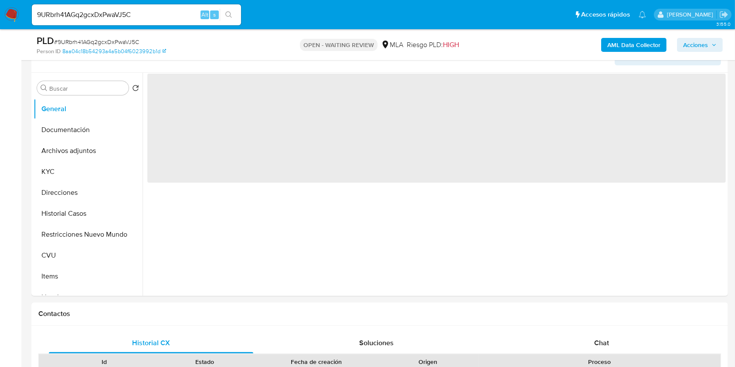
scroll to position [171, 0]
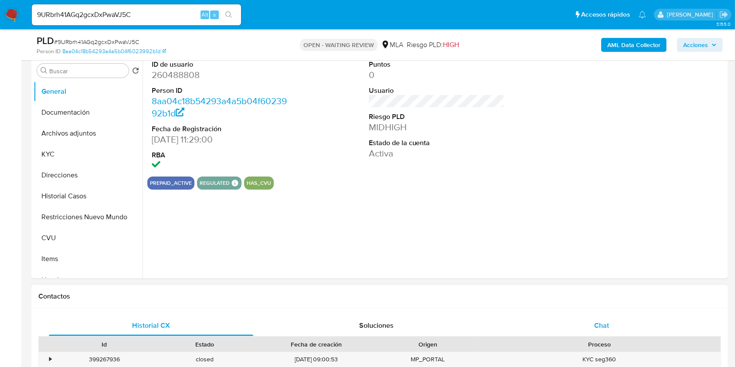
select select "10"
click at [564, 320] on div "Chat" at bounding box center [602, 325] width 205 height 21
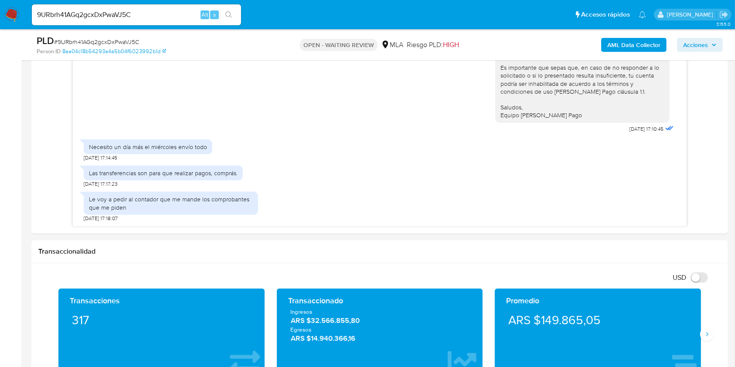
scroll to position [512, 0]
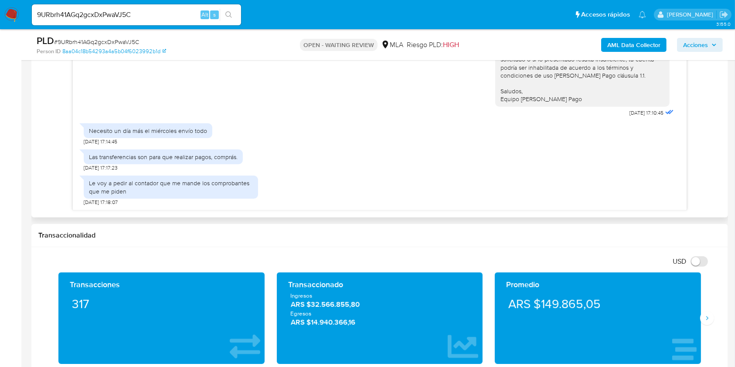
drag, startPoint x: 677, startPoint y: 183, endPoint x: 678, endPoint y: 167, distance: 16.6
click at [678, 167] on div "17/07/2025 20:09:04 Buenas noches estoy de viaje necesito más tiempo podría ser…" at bounding box center [380, 113] width 614 height 193
click at [13, 11] on img at bounding box center [11, 14] width 15 height 15
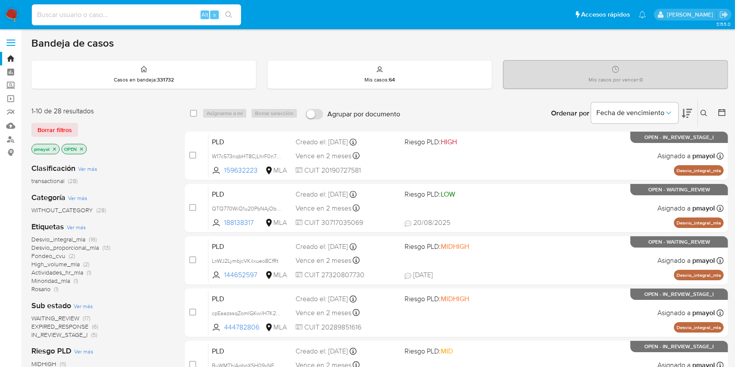
click at [178, 15] on input at bounding box center [136, 14] width 209 height 11
paste input "nXZNBqhd3RjFBrCbFiX18VCi"
type input "nXZNBqhd3RjFBrCbFiX18VCi"
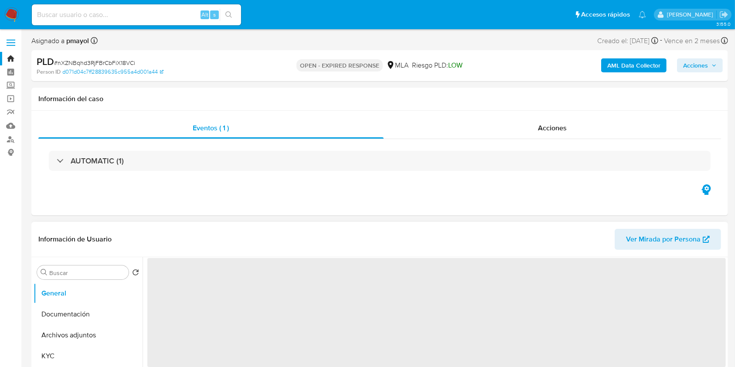
select select "10"
